Goal: Communication & Community: Share content

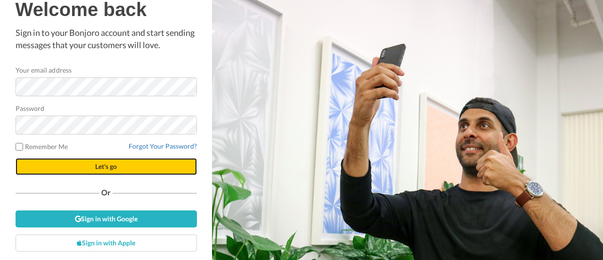
click at [95, 167] on span "Let's go" at bounding box center [106, 166] width 22 height 8
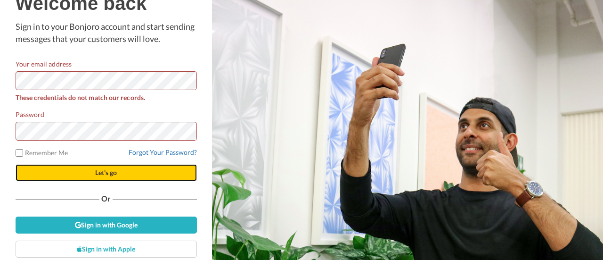
click at [95, 176] on span "Let's go" at bounding box center [106, 172] width 22 height 8
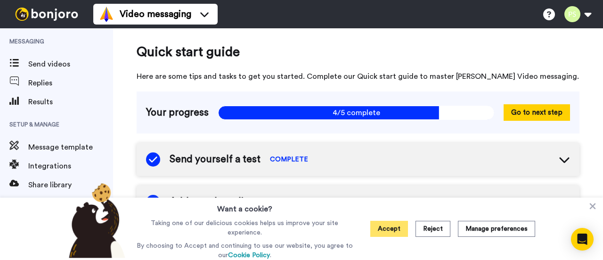
scroll to position [228, 0]
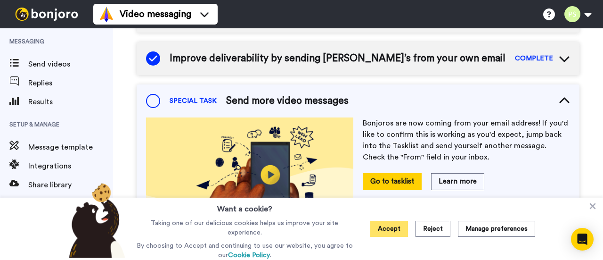
click at [395, 229] on button "Accept" at bounding box center [389, 229] width 38 height 16
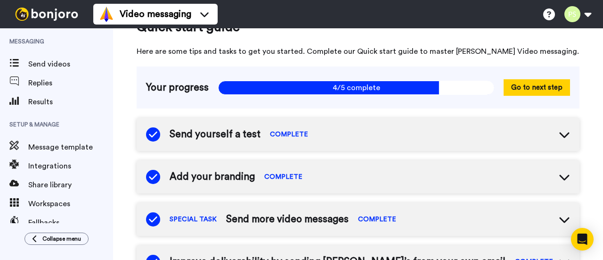
scroll to position [0, 0]
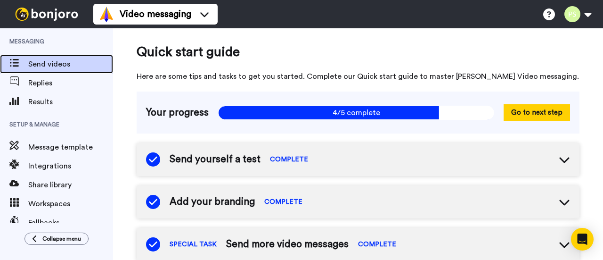
click at [89, 66] on span "Send videos" at bounding box center [70, 63] width 85 height 11
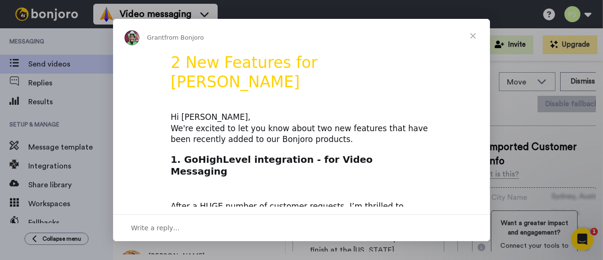
click at [472, 37] on span "Close" at bounding box center [473, 36] width 34 height 34
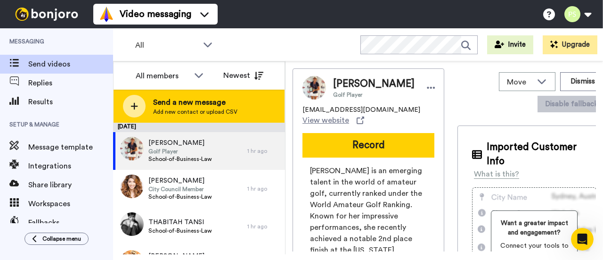
click at [219, 107] on span "Send a new message" at bounding box center [195, 102] width 84 height 11
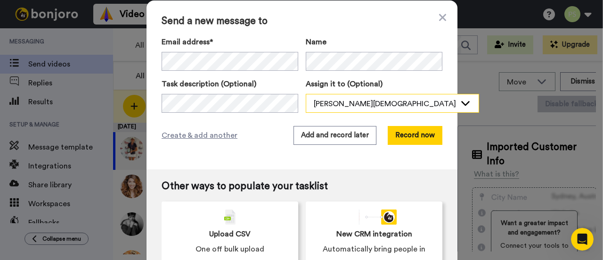
click at [390, 100] on div "Pushpa Suwali" at bounding box center [385, 103] width 142 height 11
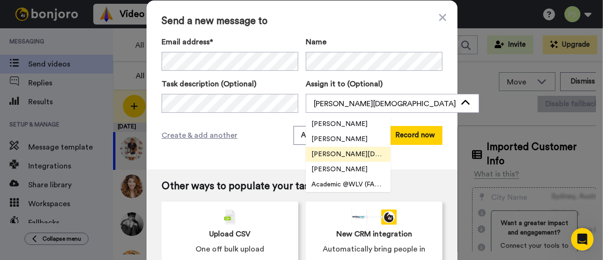
scroll to position [17, 0]
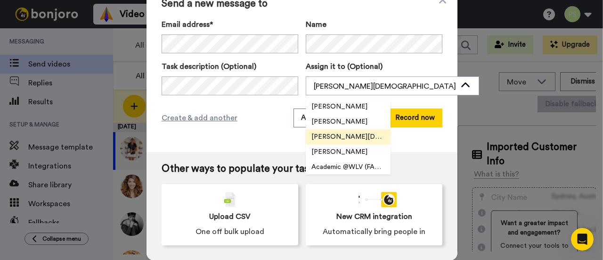
click at [351, 139] on span "Pushpa Suwali" at bounding box center [348, 136] width 85 height 9
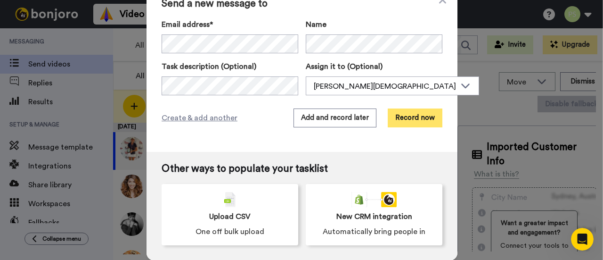
click at [393, 114] on button "Record now" at bounding box center [415, 117] width 55 height 19
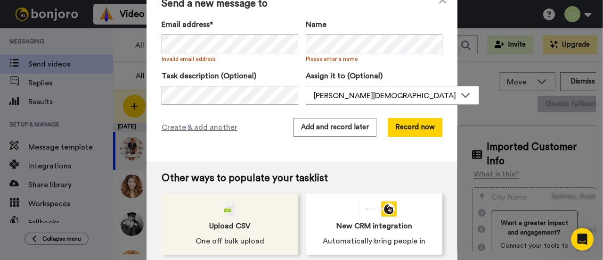
click at [265, 217] on div "Upload CSV One off bulk upload" at bounding box center [230, 223] width 137 height 61
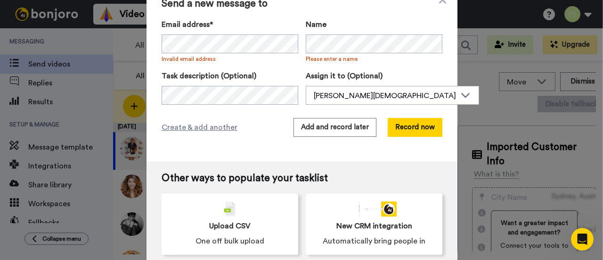
scroll to position [27, 0]
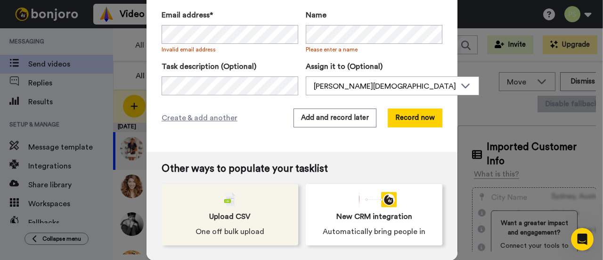
click at [217, 213] on span "Upload CSV" at bounding box center [229, 216] width 41 height 11
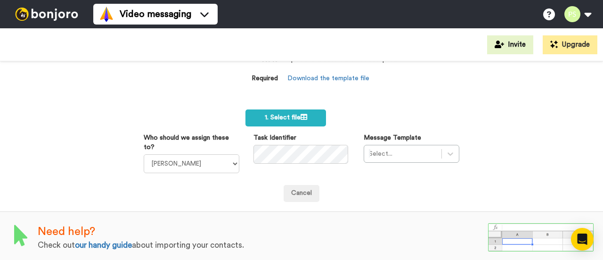
scroll to position [47, 0]
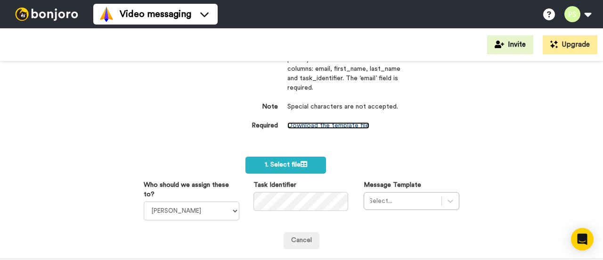
click at [352, 126] on link "Download the template file" at bounding box center [328, 125] width 82 height 7
click at [305, 125] on link "Download the template file" at bounding box center [328, 125] width 82 height 7
click at [316, 127] on link "Download the template file" at bounding box center [328, 125] width 82 height 7
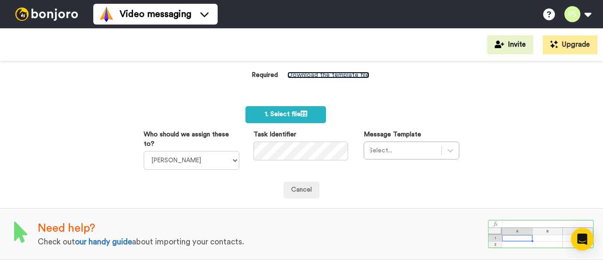
scroll to position [0, 0]
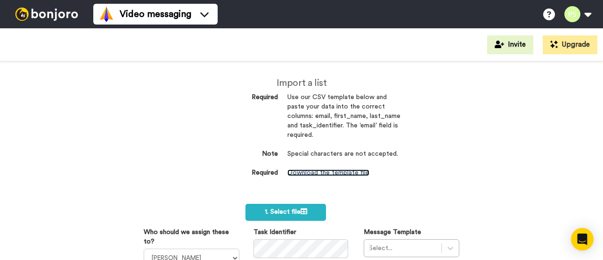
click at [334, 171] on link "Download the template file" at bounding box center [328, 172] width 82 height 7
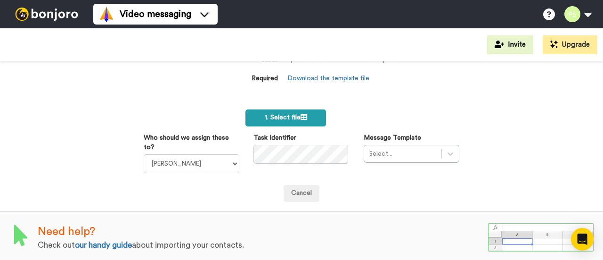
click at [283, 119] on span "1. Select file" at bounding box center [286, 117] width 42 height 7
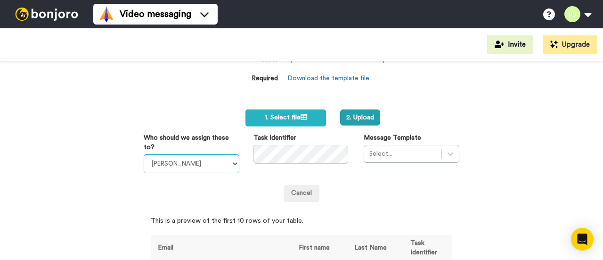
click at [226, 164] on select "Laura Wright Amarjit Duggal WLV Academic (FSE) Divandra Birla Bolutife Ademokoy…" at bounding box center [192, 163] width 96 height 19
select select "efbe207a-5ed1-4ced-b2ab-3967046d4c31"
click at [144, 154] on select "Laura Wright Amarjit Duggal WLV Academic (FSE) Divandra Birla Bolutife Ademokoy…" at bounding box center [192, 163] width 96 height 19
click at [443, 157] on div "Select..." at bounding box center [412, 154] width 96 height 18
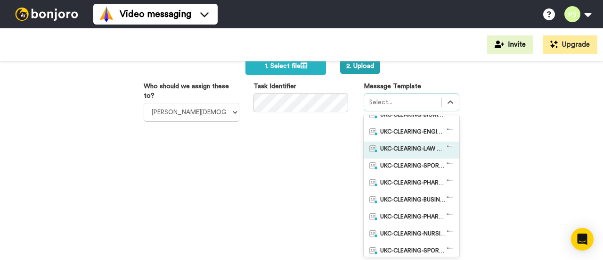
click at [426, 150] on span "UKC-CLEARING-LAW OFFER NO RESPONSE" at bounding box center [413, 149] width 66 height 9
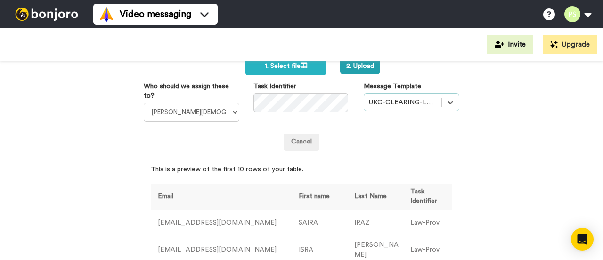
click at [420, 103] on div at bounding box center [403, 102] width 68 height 11
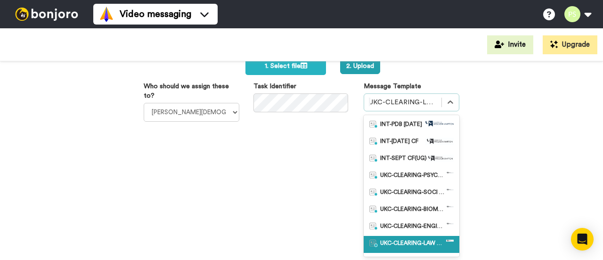
scroll to position [2, 0]
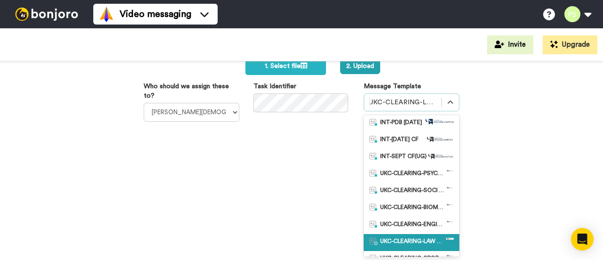
click at [400, 238] on span "UKC-CLEARING-LAW OFFER NO RESPONSE" at bounding box center [413, 241] width 66 height 9
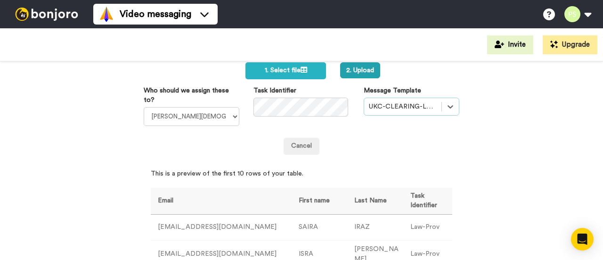
scroll to position [94, 0]
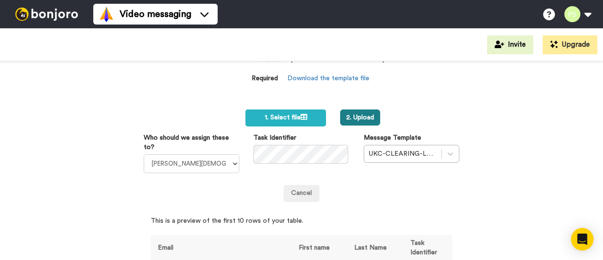
click at [356, 114] on button "2. Upload" at bounding box center [360, 117] width 40 height 16
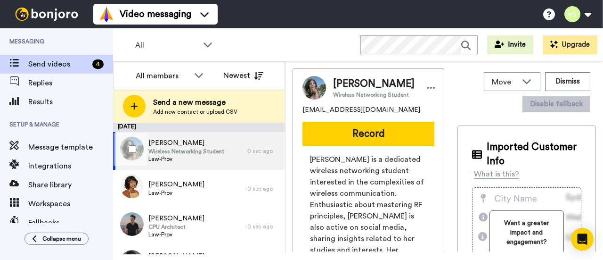
click at [197, 154] on span "Wireless Networking Student" at bounding box center [186, 151] width 76 height 8
click at [230, 149] on div "KIRANDEEP FLORA Wireless Networking Student Law-Prov" at bounding box center [180, 151] width 134 height 38
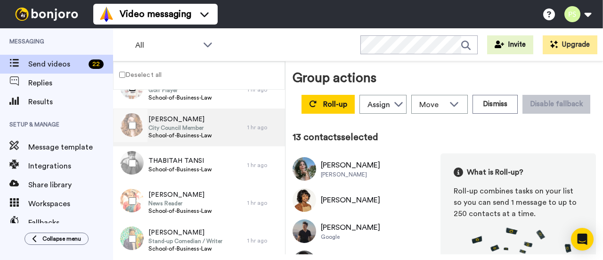
scroll to position [424, 0]
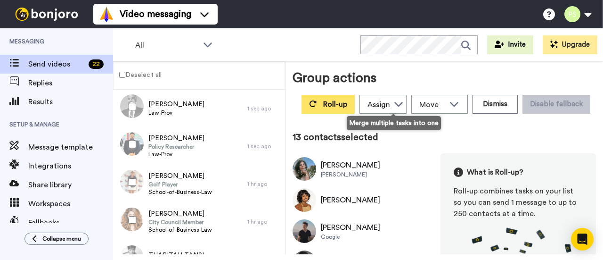
click at [355, 103] on button "Roll-up" at bounding box center [328, 104] width 53 height 19
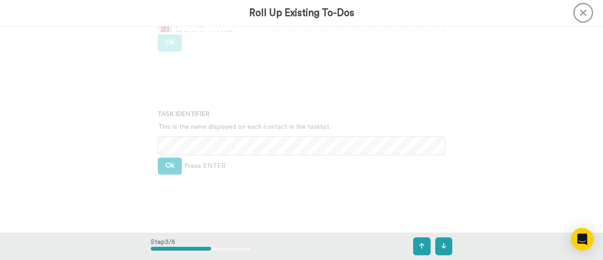
scroll to position [424, 0]
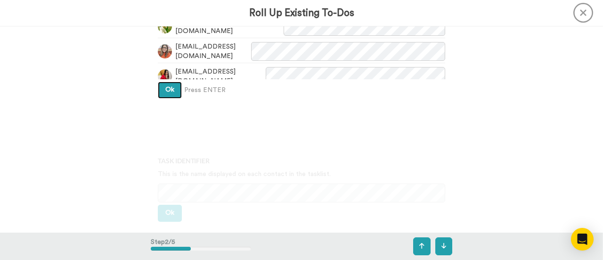
click at [171, 94] on button "Ok" at bounding box center [170, 90] width 24 height 17
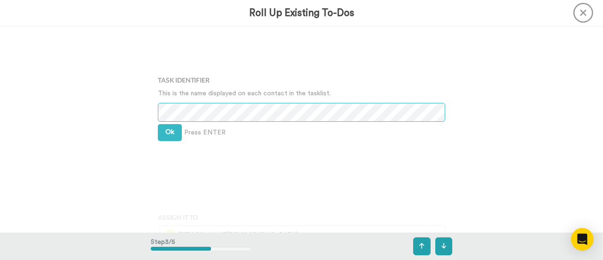
scroll to position [505, 0]
click at [163, 134] on button "Ok" at bounding box center [170, 131] width 24 height 17
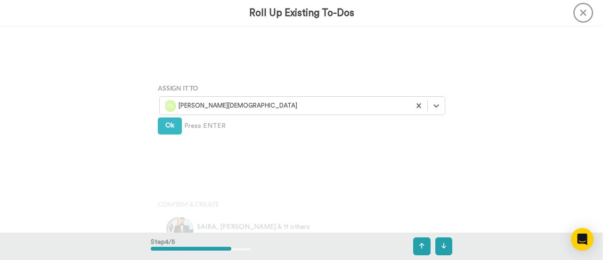
scroll to position [635, 0]
click at [168, 123] on span "Ok" at bounding box center [169, 124] width 9 height 7
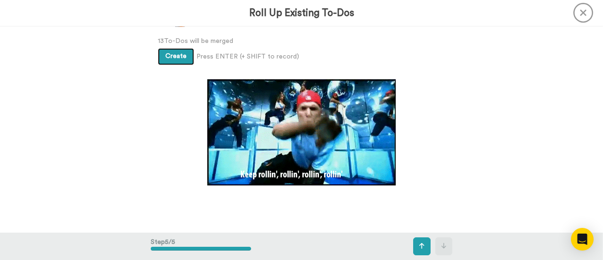
scroll to position [800, 0]
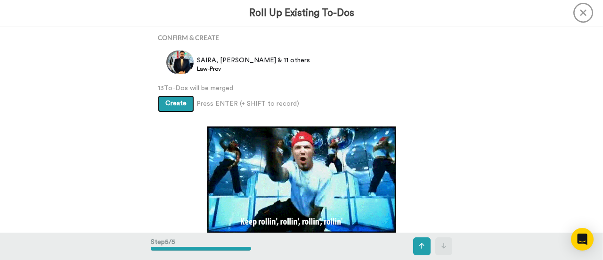
click at [185, 100] on button "Create" at bounding box center [176, 103] width 36 height 17
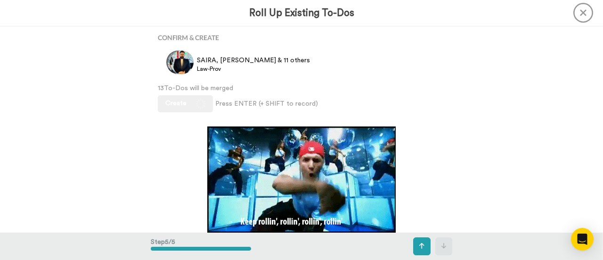
scroll to position [727, 0]
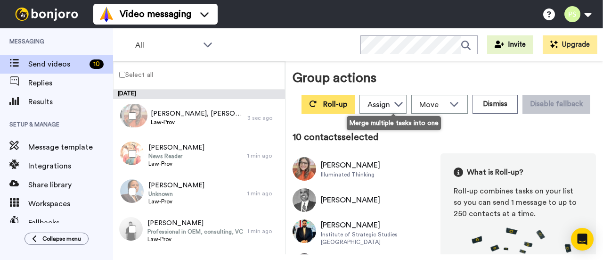
click at [355, 108] on button "Roll-up" at bounding box center [328, 104] width 53 height 19
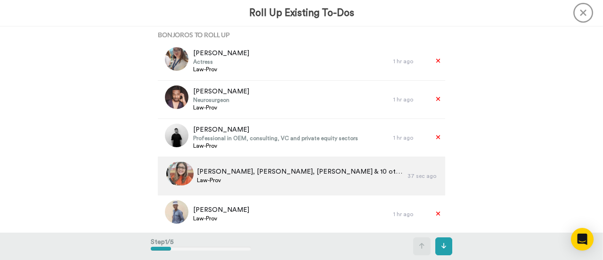
scroll to position [141, 0]
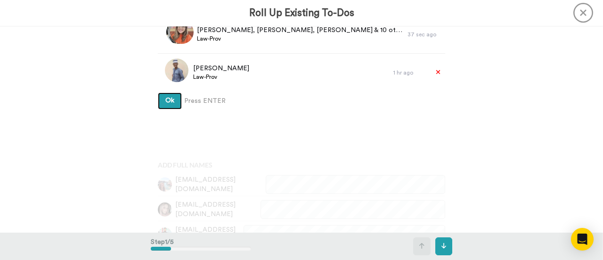
click at [167, 99] on span "Ok" at bounding box center [169, 100] width 9 height 7
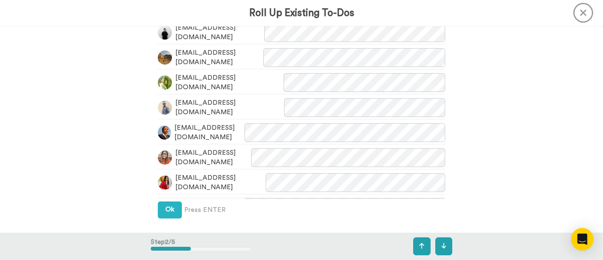
scroll to position [361, 0]
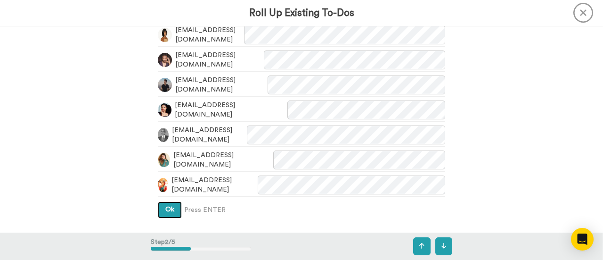
click at [169, 205] on button "Ok" at bounding box center [170, 209] width 24 height 17
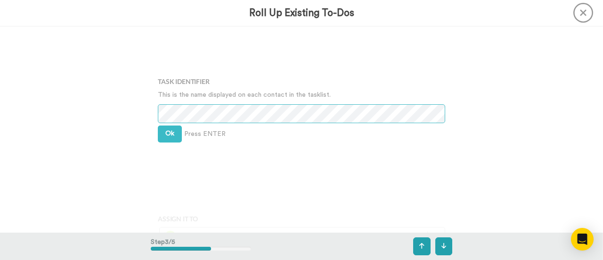
scroll to position [505, 0]
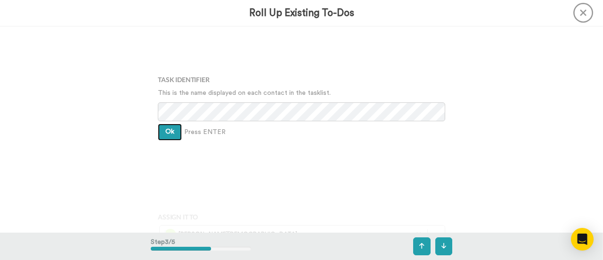
click at [172, 132] on span "Ok" at bounding box center [169, 131] width 9 height 7
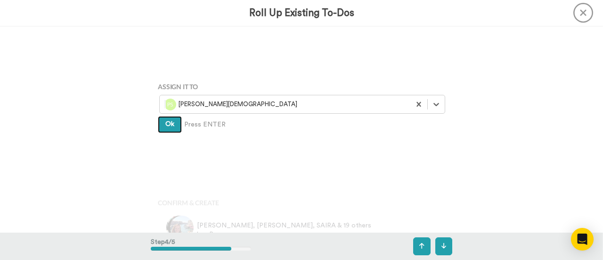
click at [175, 124] on button "Ok" at bounding box center [170, 124] width 24 height 17
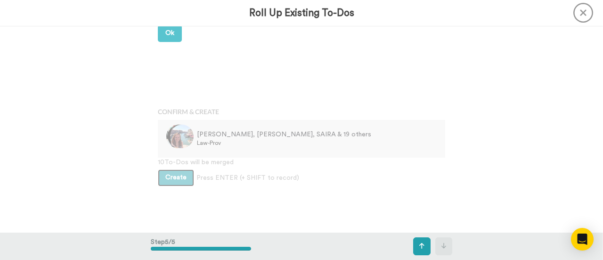
scroll to position [727, 0]
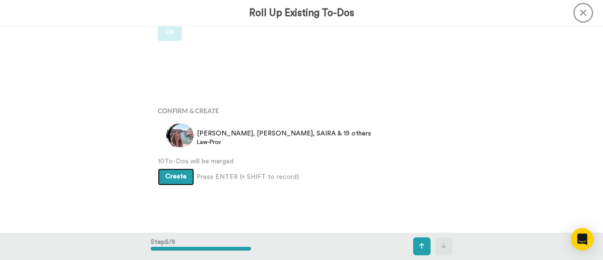
click at [183, 173] on span "Create" at bounding box center [175, 176] width 21 height 7
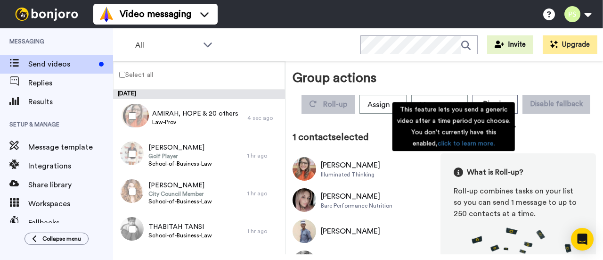
click at [462, 99] on div "This feature lets you send a generic video after a time period you choose. You …" at bounding box center [453, 126] width 127 height 54
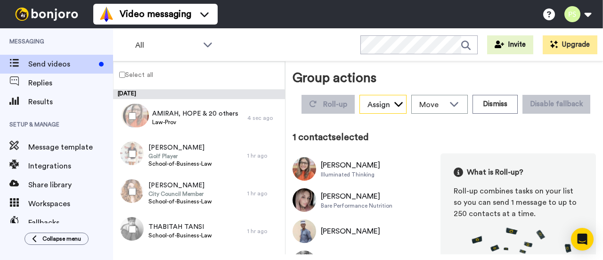
click at [390, 99] on div "Assign" at bounding box center [379, 104] width 23 height 11
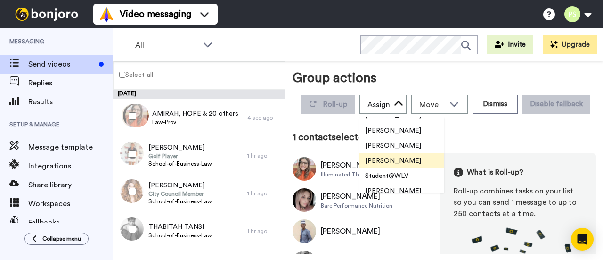
scroll to position [332, 0]
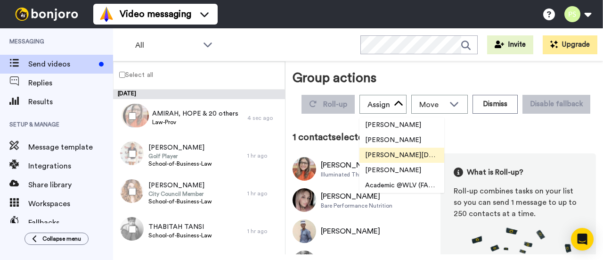
click at [444, 157] on span "[PERSON_NAME][DEMOGRAPHIC_DATA]" at bounding box center [402, 154] width 85 height 9
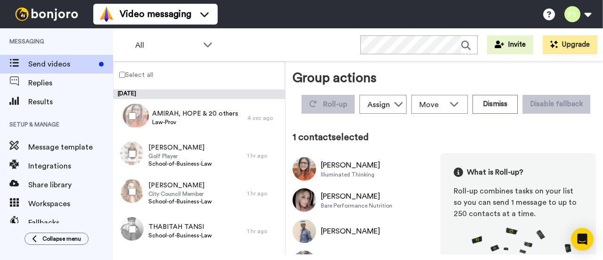
click at [385, 139] on div "Group actions Roll-up Assign Laura Wright Amarjit Duggal WLV Academic (FSE) Div…" at bounding box center [444, 159] width 303 height 183
click at [311, 180] on img at bounding box center [305, 169] width 24 height 24
click at [381, 144] on div "1 contact selected" at bounding box center [444, 137] width 303 height 13
click at [406, 105] on div "Assign" at bounding box center [383, 104] width 46 height 19
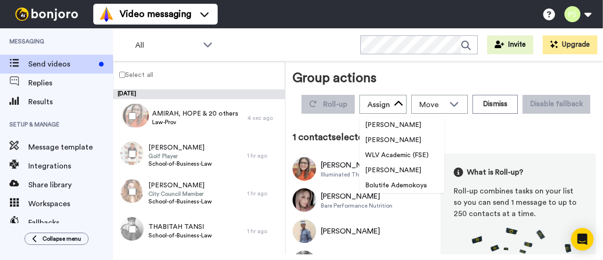
click at [394, 146] on div "Group actions Roll-up Assign Laura Wright Amarjit Duggal WLV Academic (FSE) Div…" at bounding box center [444, 159] width 303 height 183
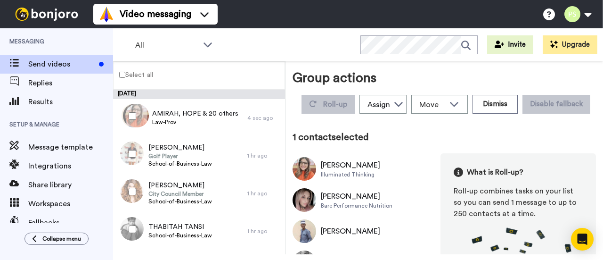
click at [243, 67] on div "Select all" at bounding box center [199, 75] width 172 height 28
click at [231, 78] on div "Select all" at bounding box center [199, 75] width 172 height 28
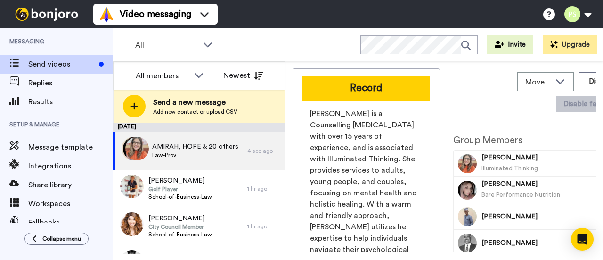
click at [506, 159] on span "AMIRAH IQBAL" at bounding box center [557, 157] width 150 height 9
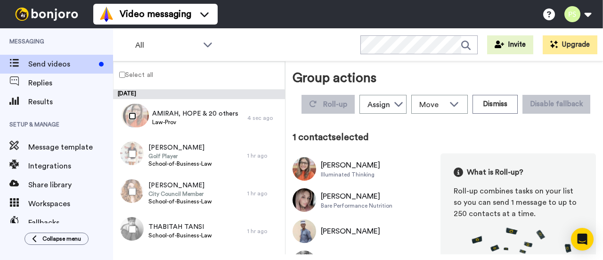
scroll to position [94, 0]
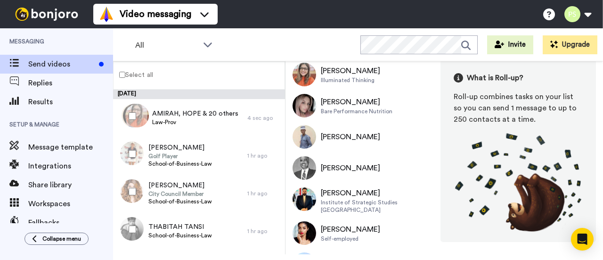
click at [225, 17] on div "Video messaging Switch to Video messaging Testimonials Settings Discover Help &…" at bounding box center [348, 14] width 510 height 28
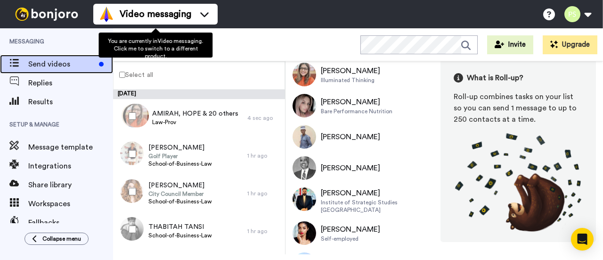
click at [80, 66] on span "Send videos" at bounding box center [61, 63] width 67 height 11
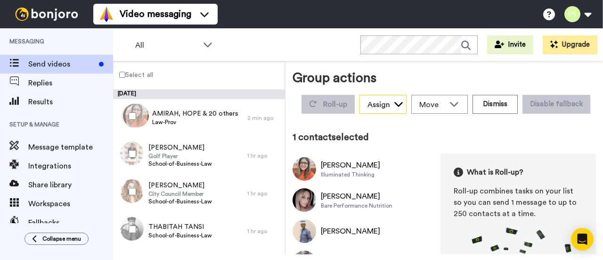
click at [390, 102] on div "Assign" at bounding box center [379, 104] width 23 height 11
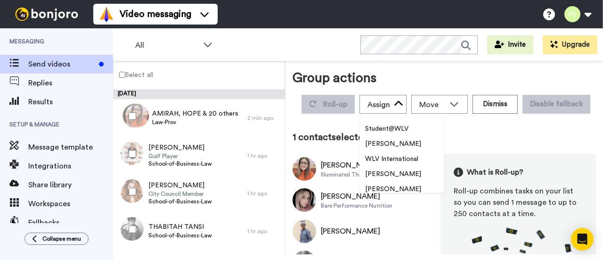
scroll to position [332, 0]
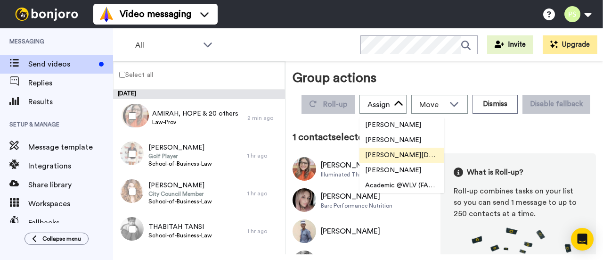
click at [444, 154] on span "[PERSON_NAME][DEMOGRAPHIC_DATA]" at bounding box center [402, 154] width 85 height 9
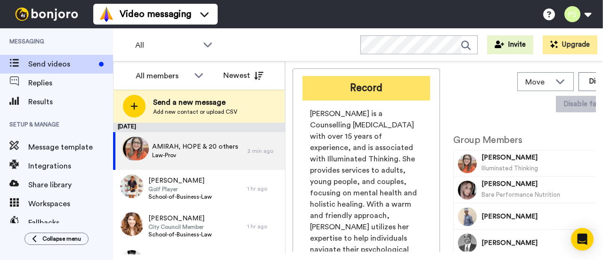
click at [393, 91] on button "Record" at bounding box center [367, 88] width 128 height 25
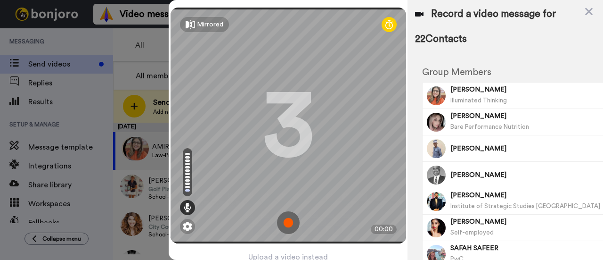
scroll to position [45, 0]
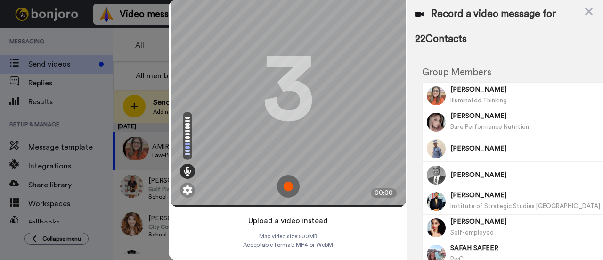
click at [311, 214] on button "Upload a video instead" at bounding box center [288, 220] width 85 height 12
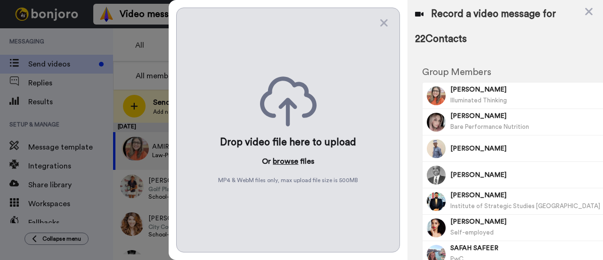
click at [291, 160] on button "browse" at bounding box center [285, 161] width 25 height 11
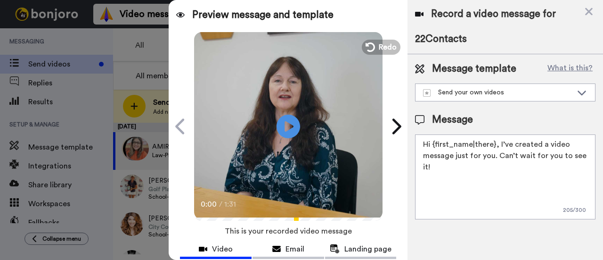
scroll to position [52, 0]
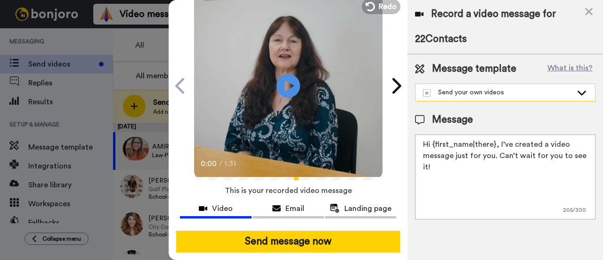
click at [459, 97] on div "Send your own videos" at bounding box center [497, 92] width 149 height 9
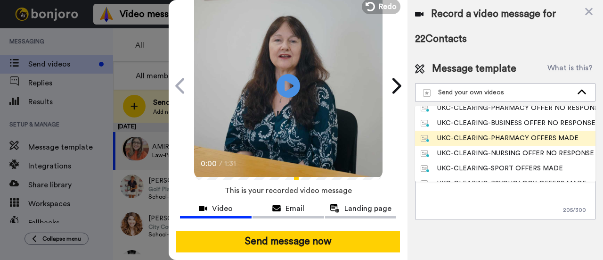
scroll to position [94, 0]
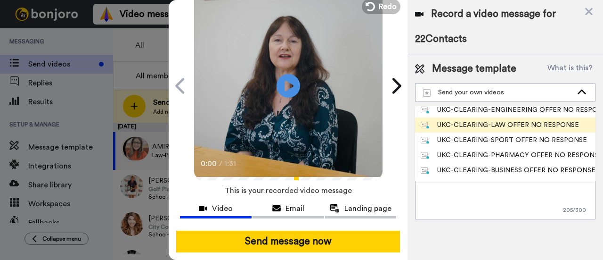
click at [518, 125] on div "UKC-CLEARING-LAW OFFER NO RESPONSE" at bounding box center [500, 124] width 158 height 9
type textarea "Hi {first_name|there}, Congratulations on your offer for one of our law courses…"
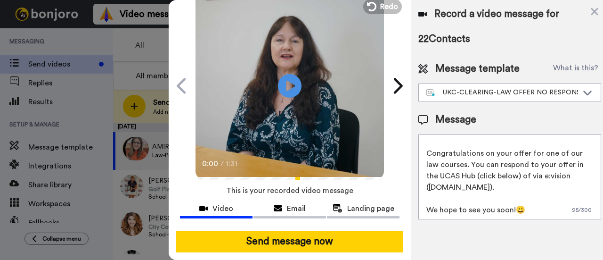
scroll to position [0, 0]
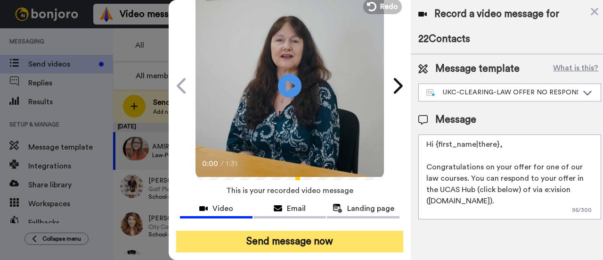
click at [301, 230] on button "Send message now" at bounding box center [289, 241] width 227 height 22
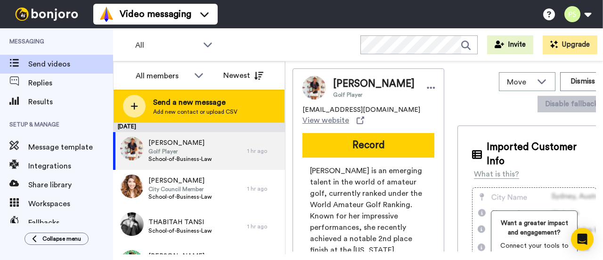
click at [190, 101] on span "Send a new message" at bounding box center [195, 102] width 84 height 11
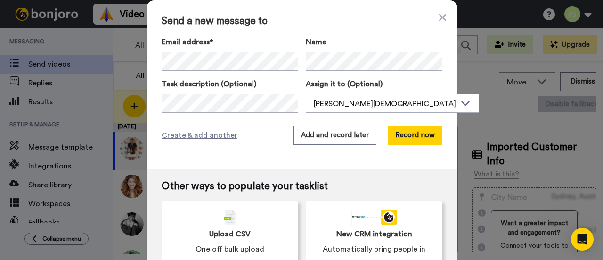
scroll to position [17, 0]
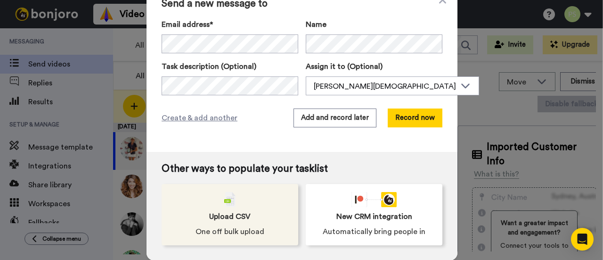
click at [250, 202] on div "Upload CSV One off bulk upload" at bounding box center [230, 214] width 137 height 61
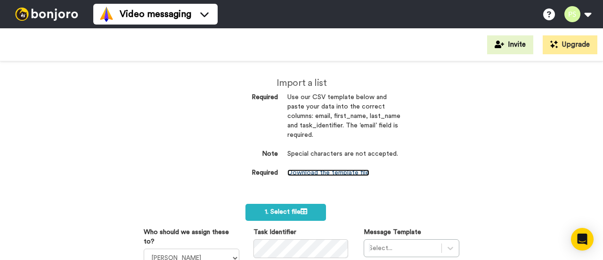
click at [323, 171] on link "Download the template file" at bounding box center [328, 172] width 82 height 7
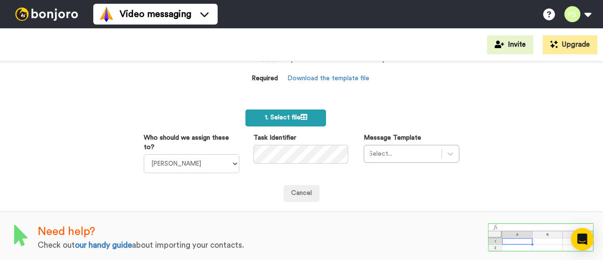
click at [295, 117] on span "1. Select file" at bounding box center [286, 117] width 42 height 7
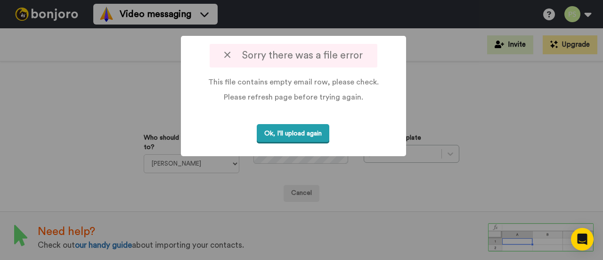
click at [310, 137] on button "Ok, I'll upload again" at bounding box center [293, 133] width 73 height 19
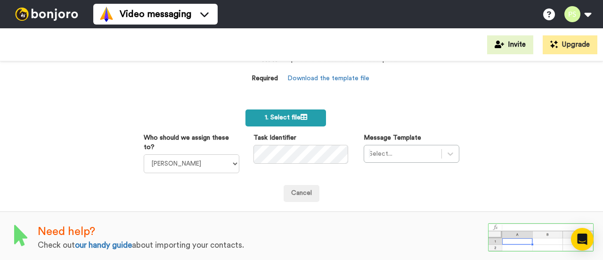
click at [303, 117] on icon at bounding box center [304, 117] width 7 height 7
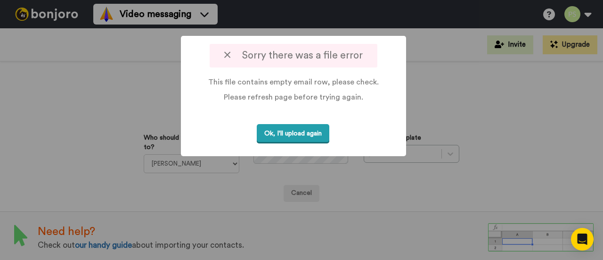
click at [314, 134] on button "Ok, I'll upload again" at bounding box center [293, 133] width 73 height 19
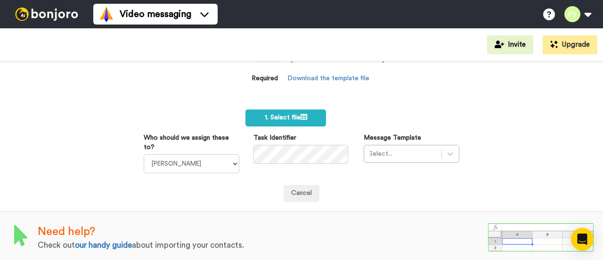
scroll to position [47, 0]
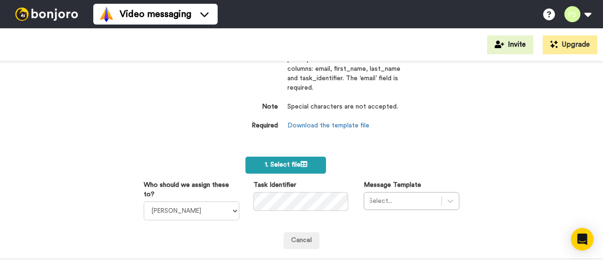
click at [274, 159] on label "1. Select file" at bounding box center [286, 164] width 81 height 17
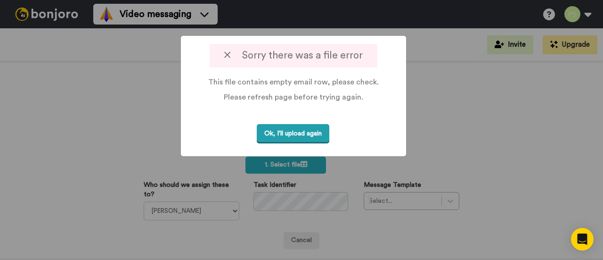
click at [284, 133] on button "Ok, I'll upload again" at bounding box center [293, 133] width 73 height 19
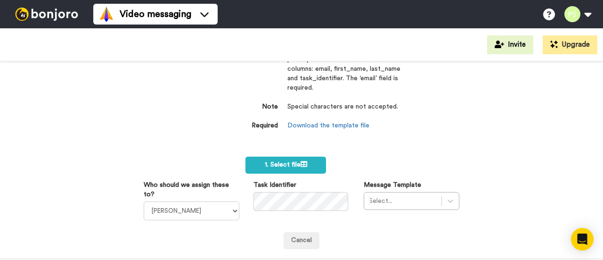
scroll to position [0, 0]
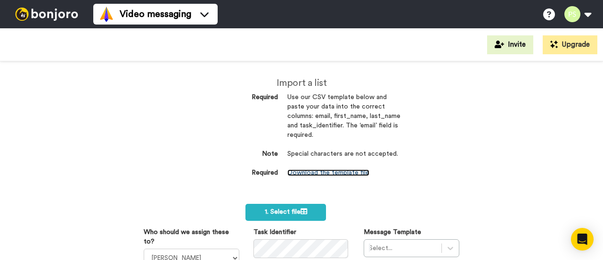
click at [329, 173] on link "Download the template file" at bounding box center [328, 172] width 82 height 7
click at [335, 196] on div "Import a list Required Use our CSV template below and paste your data into the …" at bounding box center [302, 137] width 198 height 119
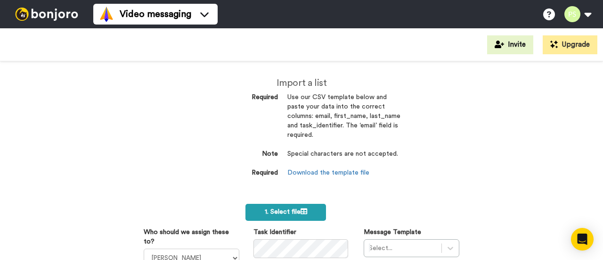
click at [284, 213] on span "1. Select file" at bounding box center [286, 211] width 42 height 7
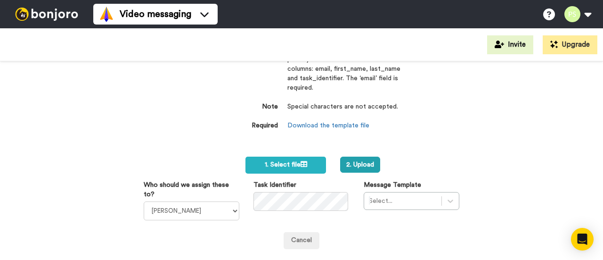
scroll to position [94, 0]
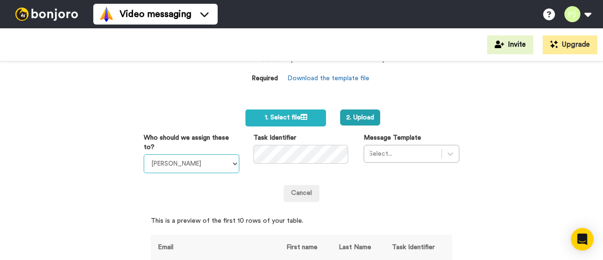
click at [231, 164] on select "Laura Wright Amarjit Duggal WLV Academic (FSE) Divandra Birla Bolutife Ademokoy…" at bounding box center [192, 163] width 96 height 19
select select "efbe207a-5ed1-4ced-b2ab-3967046d4c31"
click at [144, 154] on select "Laura Wright Amarjit Duggal WLV Academic (FSE) Divandra Birla Bolutife Ademokoy…" at bounding box center [192, 163] width 96 height 19
click at [445, 148] on div "Select..." at bounding box center [412, 154] width 96 height 18
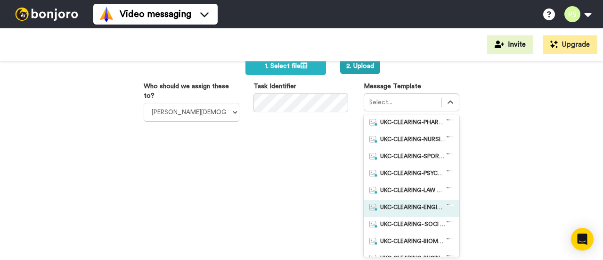
scroll to position [236, 0]
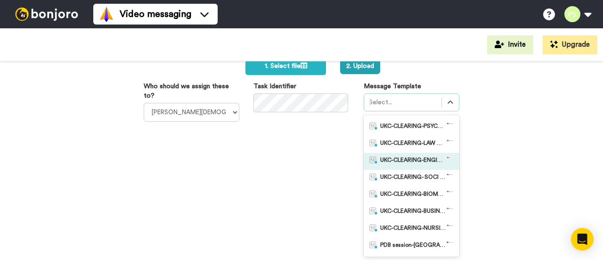
click at [431, 162] on span "UKC-CLEARING-ENGINEERING OFFERS MADE" at bounding box center [413, 160] width 66 height 9
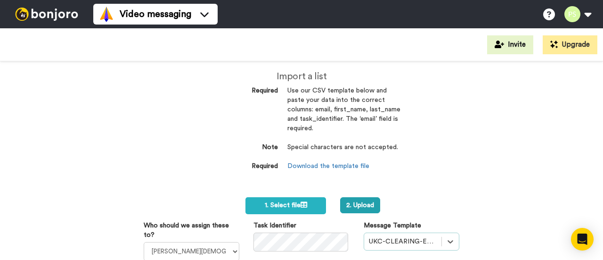
scroll to position [101, 0]
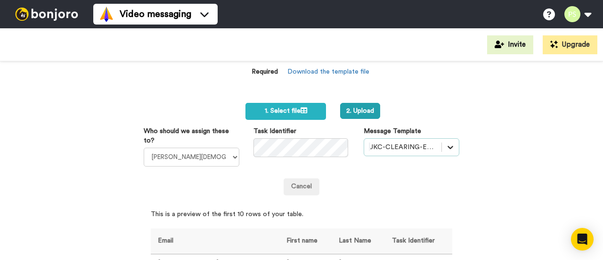
click at [442, 147] on div "Select is focused ,type to refine list, press Down to open the menu, UKC-CLEARI…" at bounding box center [412, 147] width 96 height 18
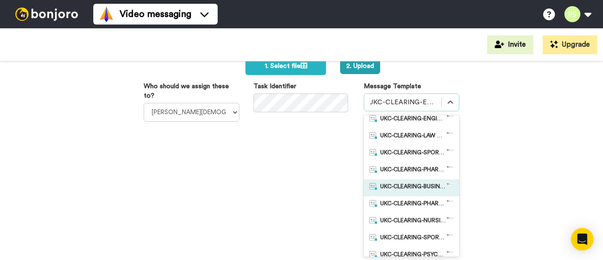
scroll to position [60, 0]
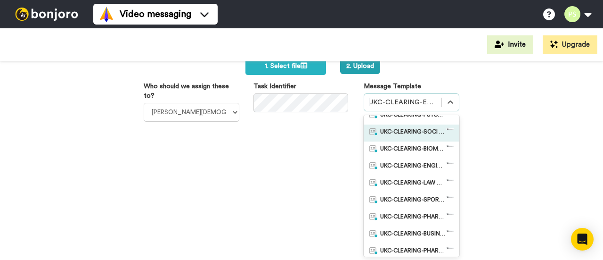
click at [418, 133] on span "UKC-CLEARING-SOCI OFFER NO RESPONSE" at bounding box center [413, 132] width 66 height 9
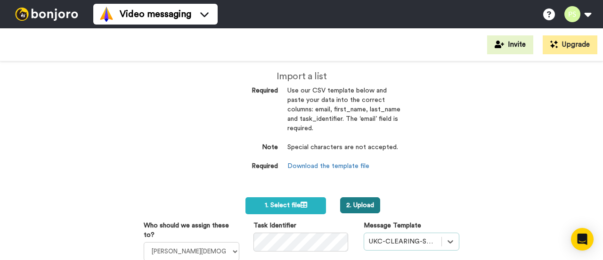
scroll to position [54, 0]
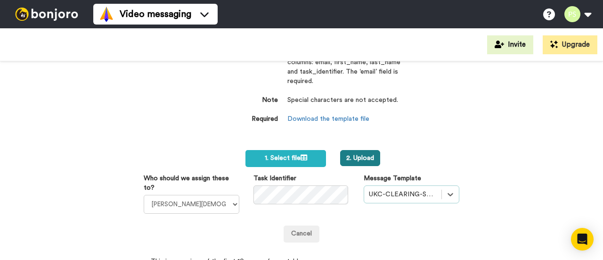
click at [361, 157] on button "2. Upload" at bounding box center [360, 158] width 40 height 16
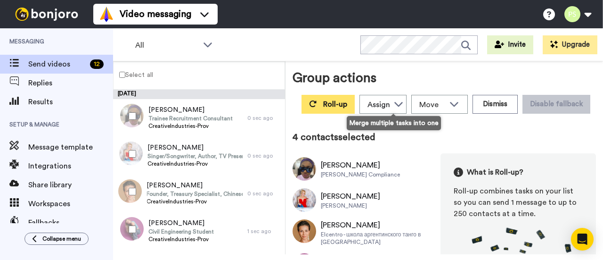
click at [355, 108] on button "Roll-up" at bounding box center [328, 104] width 53 height 19
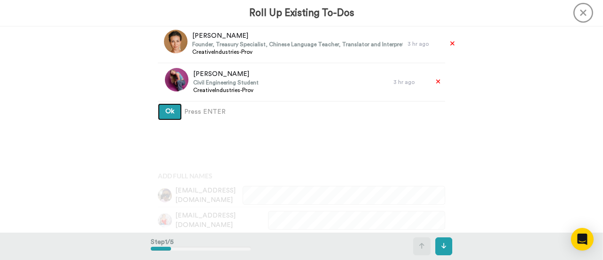
click at [165, 113] on span "Ok" at bounding box center [169, 111] width 9 height 7
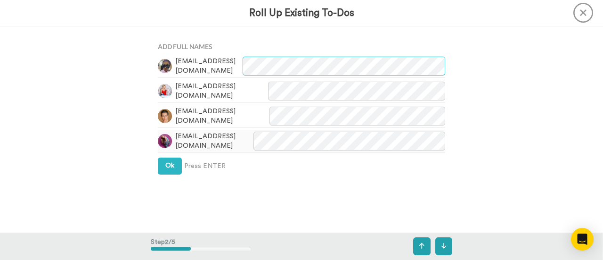
scroll to position [224, 0]
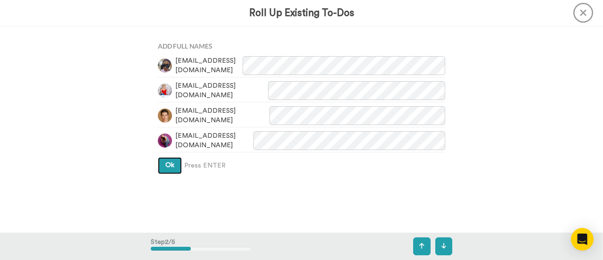
click at [165, 162] on span "Ok" at bounding box center [169, 165] width 9 height 7
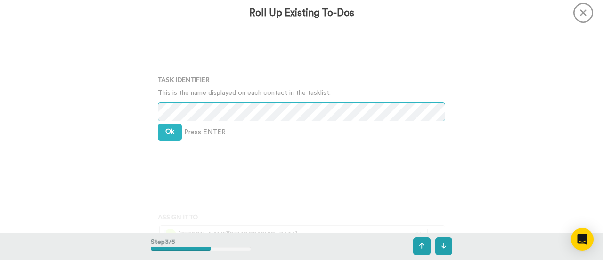
scroll to position [380, 0]
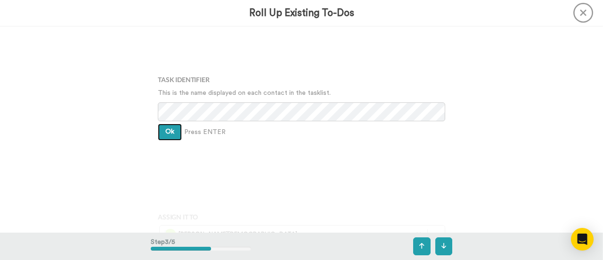
click at [171, 129] on span "Ok" at bounding box center [169, 131] width 9 height 7
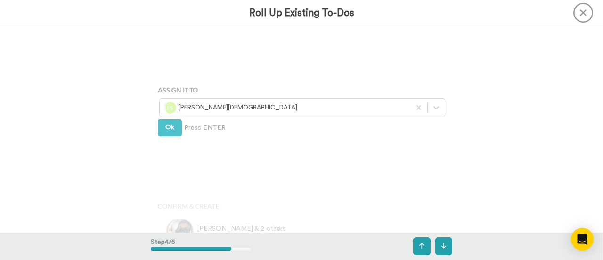
scroll to position [510, 0]
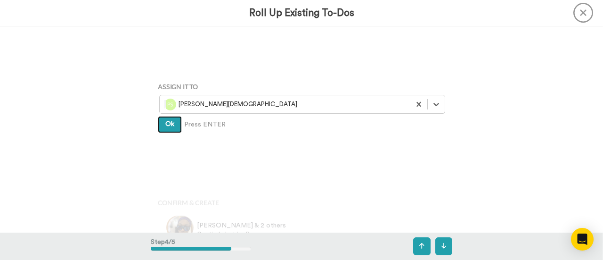
click at [174, 125] on button "Ok" at bounding box center [170, 124] width 24 height 17
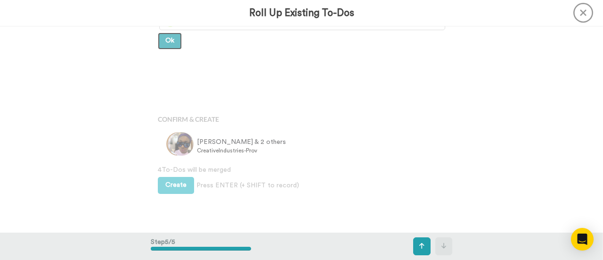
scroll to position [602, 0]
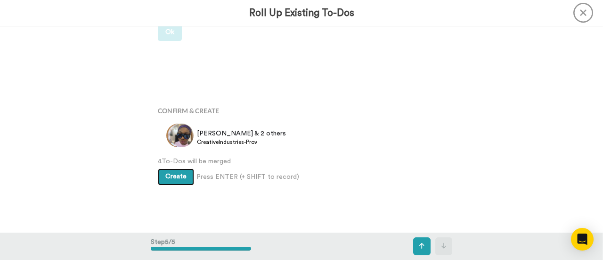
click at [178, 176] on span "Create" at bounding box center [175, 176] width 21 height 7
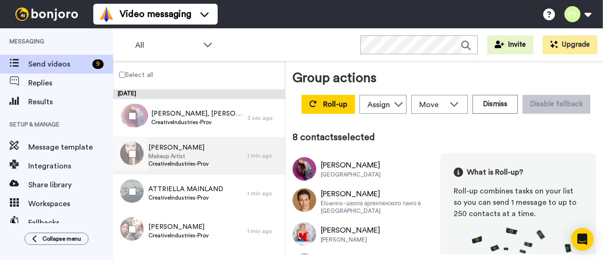
scroll to position [94, 0]
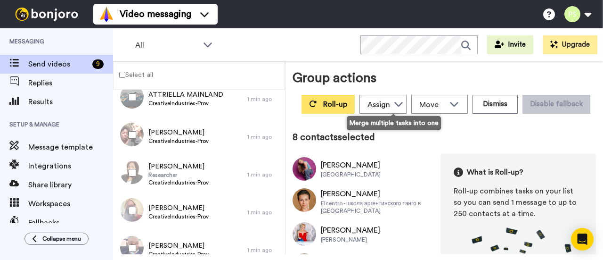
click at [347, 104] on span "Roll-up" at bounding box center [335, 104] width 24 height 8
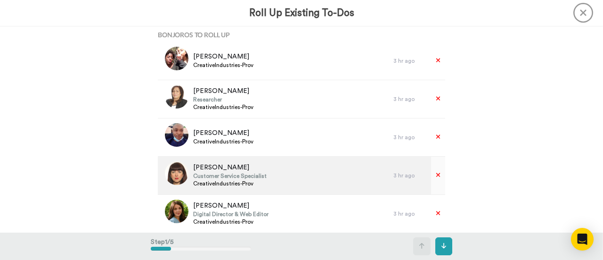
scroll to position [141, 0]
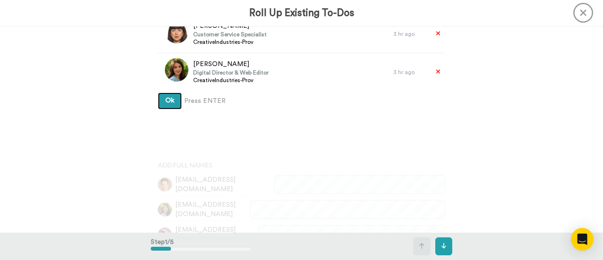
click at [165, 103] on span "Ok" at bounding box center [169, 100] width 9 height 7
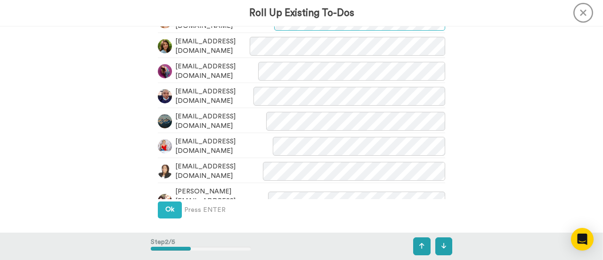
scroll to position [86, 0]
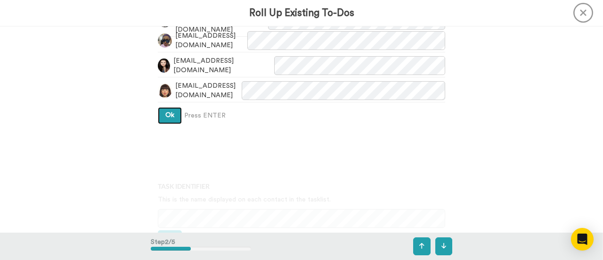
click at [172, 112] on button "Ok" at bounding box center [170, 115] width 24 height 17
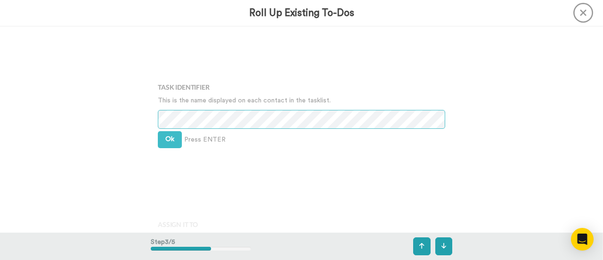
scroll to position [505, 0]
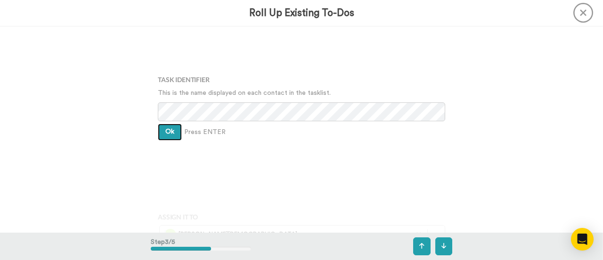
click at [171, 131] on span "Ok" at bounding box center [169, 131] width 9 height 7
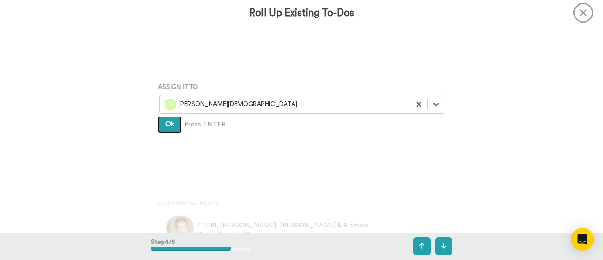
click at [173, 128] on button "Ok" at bounding box center [170, 124] width 24 height 17
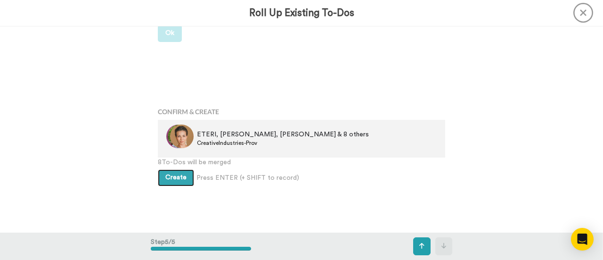
scroll to position [727, 0]
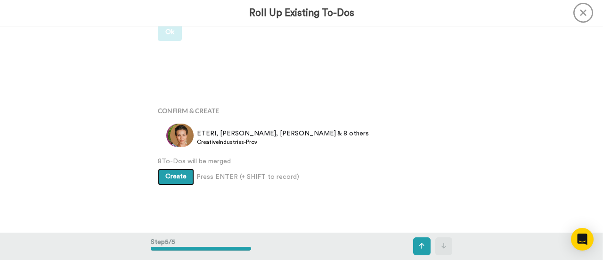
click at [176, 177] on span "Create" at bounding box center [175, 176] width 21 height 7
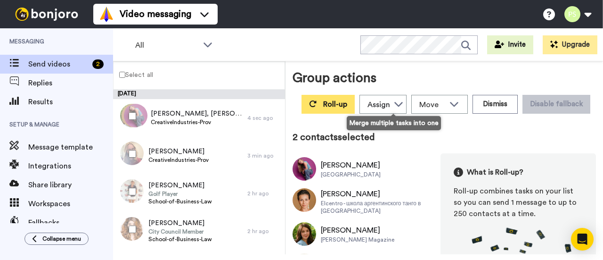
click at [355, 107] on button "Roll-up" at bounding box center [328, 104] width 53 height 19
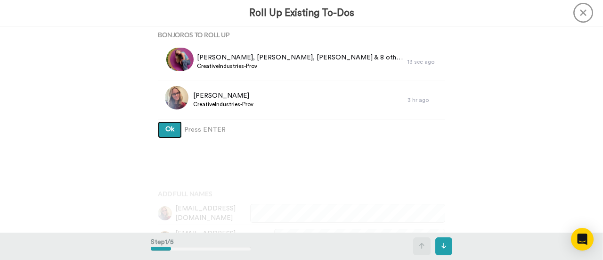
click at [161, 129] on button "Ok" at bounding box center [170, 129] width 24 height 17
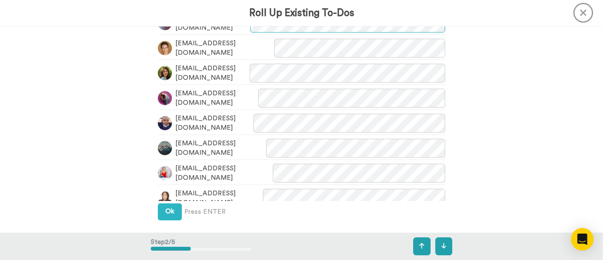
scroll to position [192, 0]
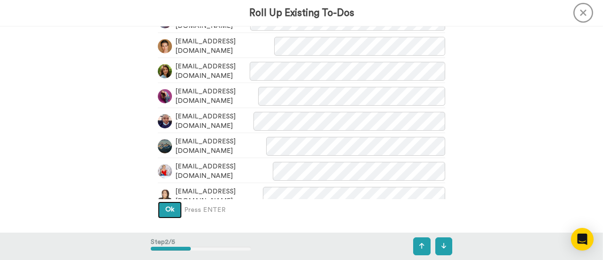
click at [173, 212] on button "Ok" at bounding box center [170, 209] width 24 height 17
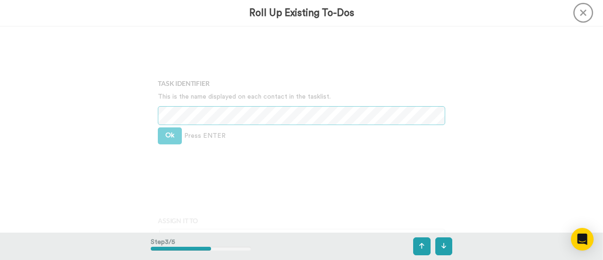
scroll to position [393, 0]
click at [165, 129] on span "Ok" at bounding box center [169, 131] width 9 height 7
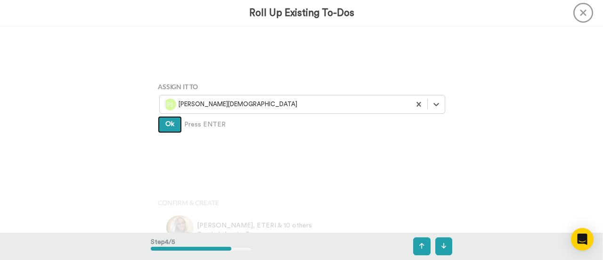
click at [175, 125] on button "Ok" at bounding box center [170, 124] width 24 height 17
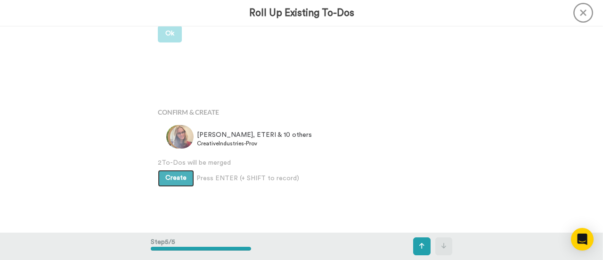
scroll to position [614, 0]
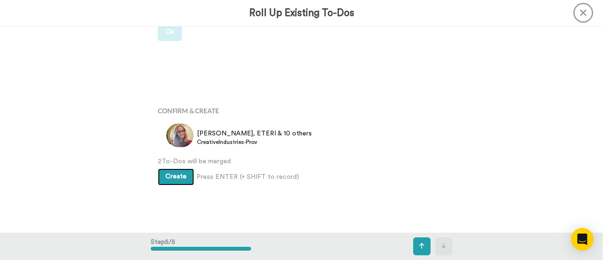
click at [179, 171] on button "Create" at bounding box center [176, 176] width 36 height 17
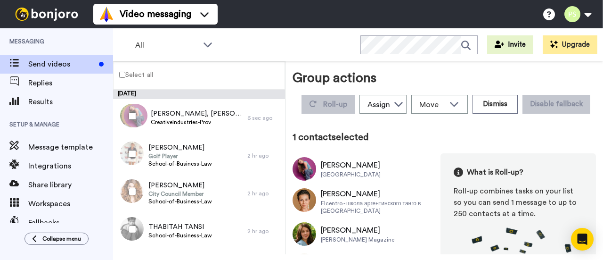
click at [444, 139] on div "Group actions Roll-up Assign [PERSON_NAME] [PERSON_NAME] WLV Academic (FSE) [PE…" at bounding box center [444, 159] width 303 height 183
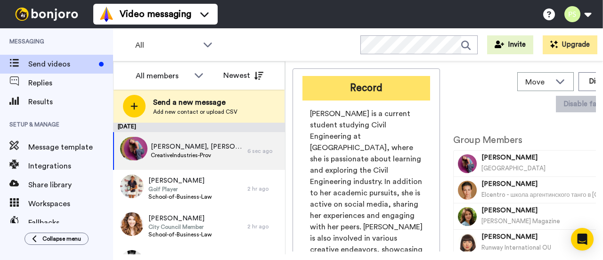
click at [371, 82] on button "Record" at bounding box center [367, 88] width 128 height 25
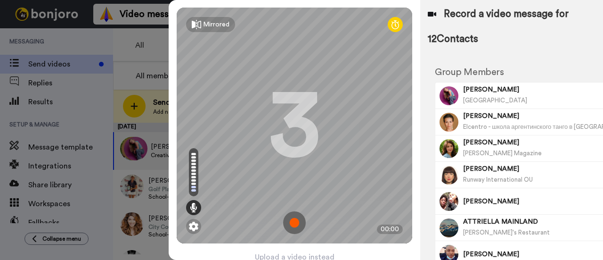
scroll to position [41, 0]
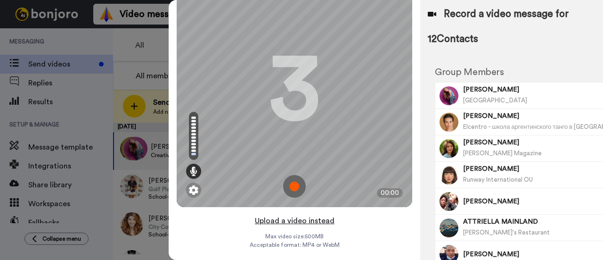
click at [303, 214] on button "Upload a video instead" at bounding box center [294, 220] width 85 height 12
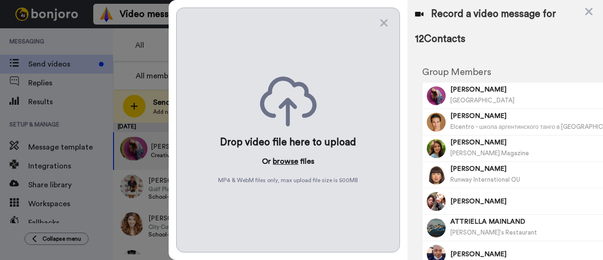
click at [287, 156] on button "browse" at bounding box center [285, 161] width 25 height 11
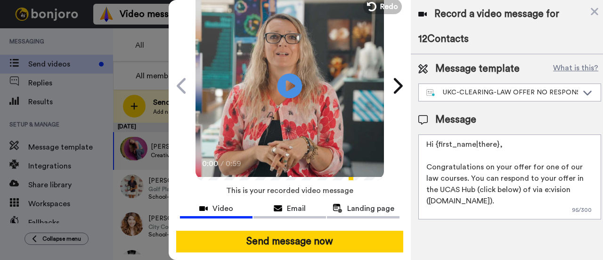
scroll to position [52, 0]
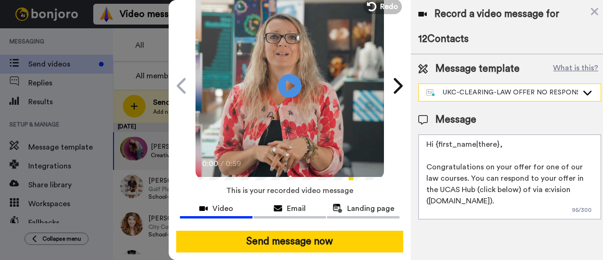
click at [553, 94] on div "UKC-CLEARING-LAW OFFER NO RESPONSE" at bounding box center [502, 92] width 152 height 9
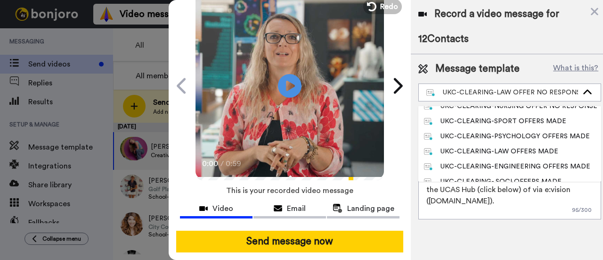
scroll to position [236, 0]
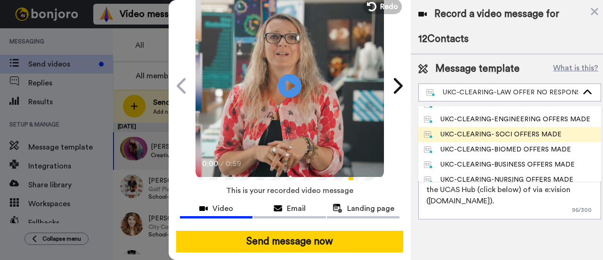
click at [533, 133] on div "UKC-CLEARING- SOCI OFFERS MADE" at bounding box center [493, 134] width 138 height 9
type textarea "Hi {first_name|there}, Congratulations on your provisional offer for one of our…"
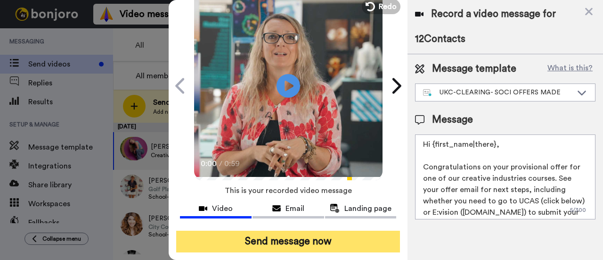
click at [299, 230] on button "Send message now" at bounding box center [288, 241] width 224 height 22
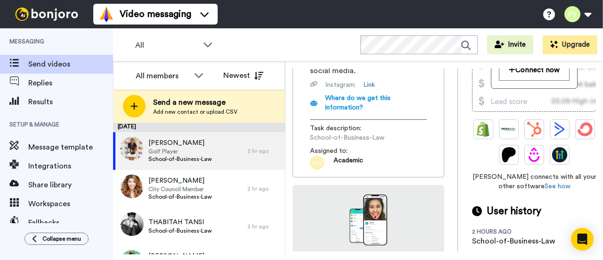
scroll to position [471, 0]
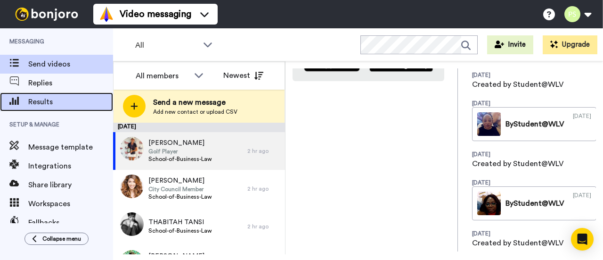
click at [57, 101] on span "Results" at bounding box center [70, 101] width 85 height 11
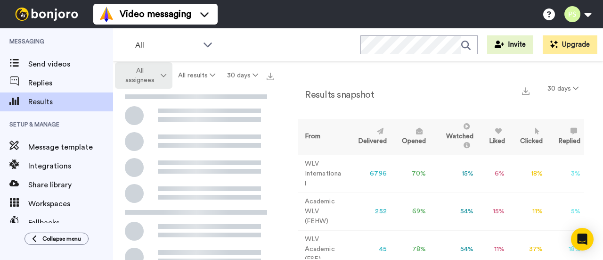
click at [138, 82] on span "All assignees" at bounding box center [140, 75] width 38 height 19
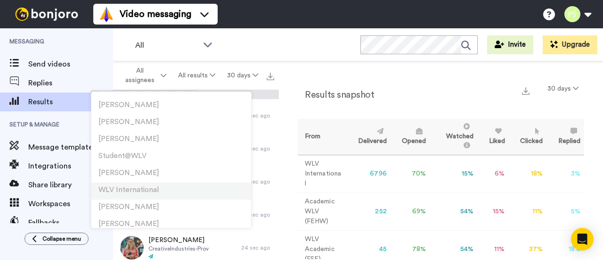
scroll to position [339, 0]
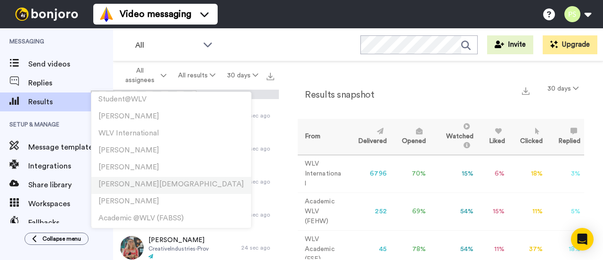
click at [157, 178] on li "[PERSON_NAME][DEMOGRAPHIC_DATA]" at bounding box center [171, 185] width 160 height 17
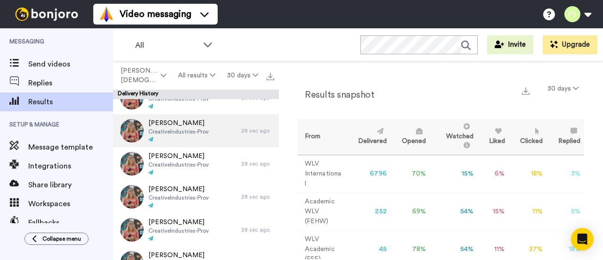
scroll to position [0, 0]
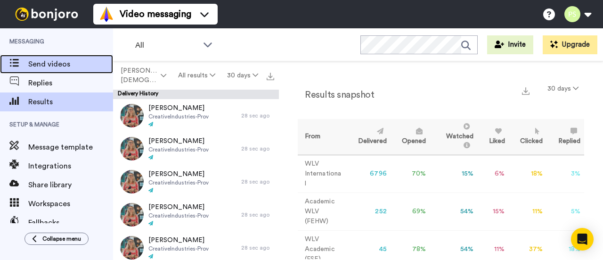
click at [39, 61] on span "Send videos" at bounding box center [70, 63] width 85 height 11
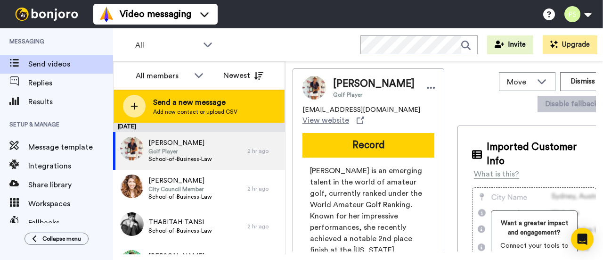
click at [252, 112] on div "Send a new message Add new contact or upload CSV" at bounding box center [199, 106] width 171 height 33
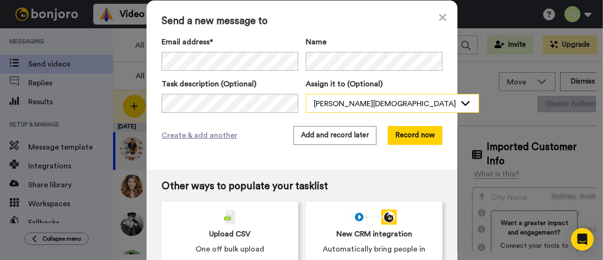
scroll to position [17, 0]
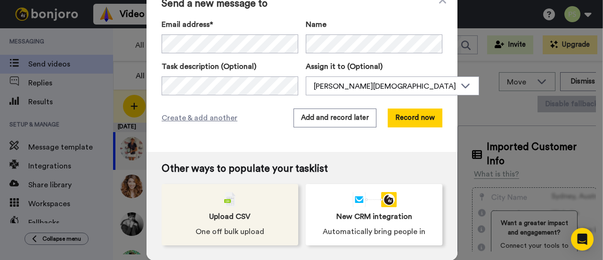
click at [235, 215] on span "Upload CSV" at bounding box center [229, 216] width 41 height 11
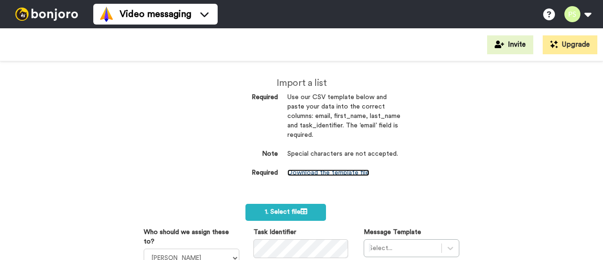
click at [337, 172] on link "Download the template file" at bounding box center [328, 172] width 82 height 7
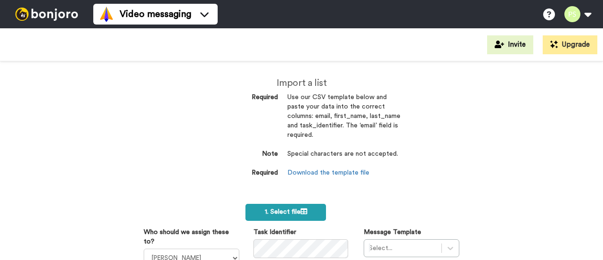
click at [301, 212] on icon at bounding box center [304, 211] width 7 height 7
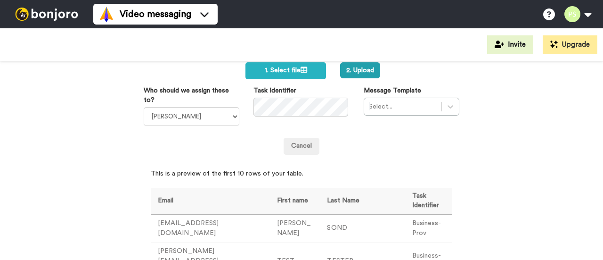
scroll to position [47, 0]
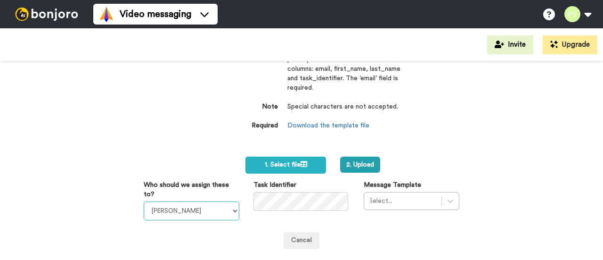
click at [221, 212] on select "[PERSON_NAME] [PERSON_NAME] WLV Academic (FSE) [PERSON_NAME] Ademokoya UK Recru…" at bounding box center [192, 210] width 96 height 19
select select "efbe207a-5ed1-4ced-b2ab-3967046d4c31"
click at [144, 201] on select "[PERSON_NAME] [PERSON_NAME] WLV Academic (FSE) [PERSON_NAME] Ademokoya UK Recru…" at bounding box center [192, 210] width 96 height 19
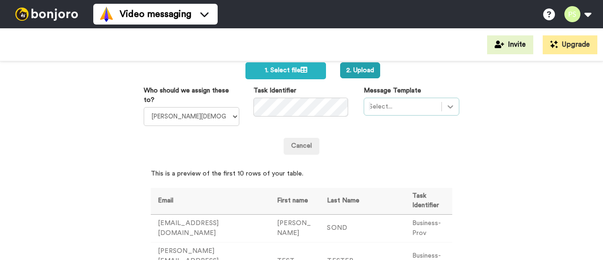
click at [446, 103] on icon at bounding box center [450, 106] width 9 height 9
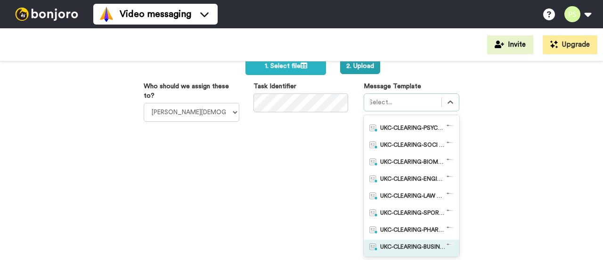
scroll to position [94, 0]
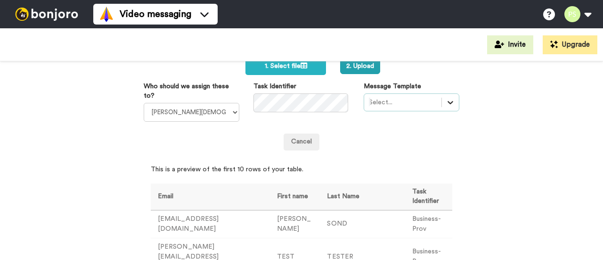
click at [449, 104] on icon at bounding box center [450, 102] width 9 height 9
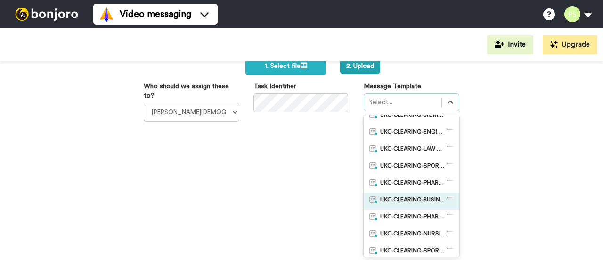
click at [423, 202] on span "UKC-CLEARING-BUSINESS OFFER NO RESPONSE" at bounding box center [413, 200] width 66 height 9
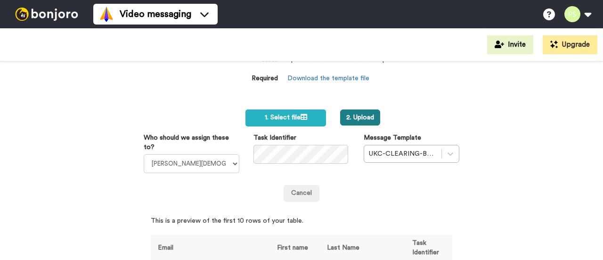
click at [357, 115] on button "2. Upload" at bounding box center [360, 117] width 40 height 16
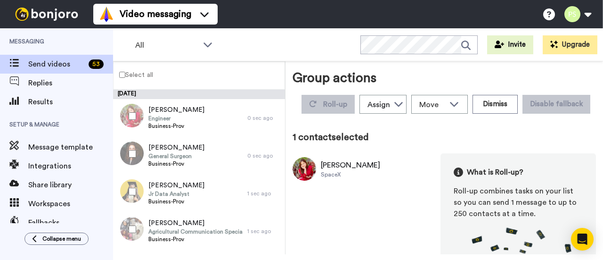
click at [134, 148] on div at bounding box center [131, 153] width 34 height 33
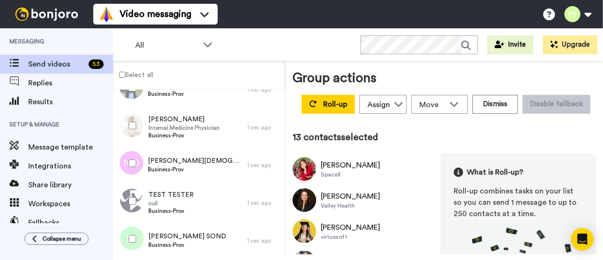
scroll to position [377, 0]
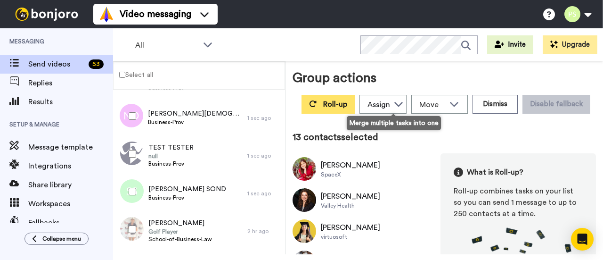
click at [355, 99] on button "Roll-up" at bounding box center [328, 104] width 53 height 19
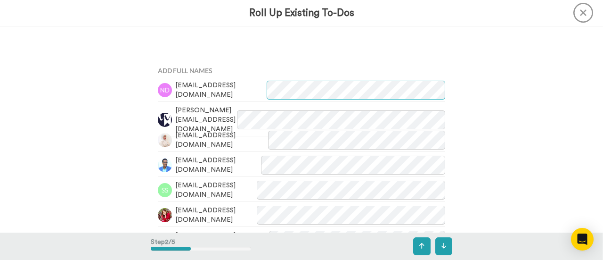
scroll to position [141, 0]
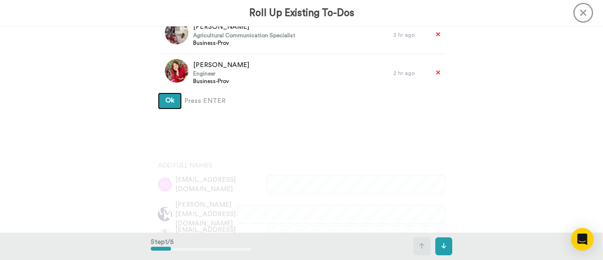
click at [172, 102] on button "Ok" at bounding box center [170, 100] width 24 height 17
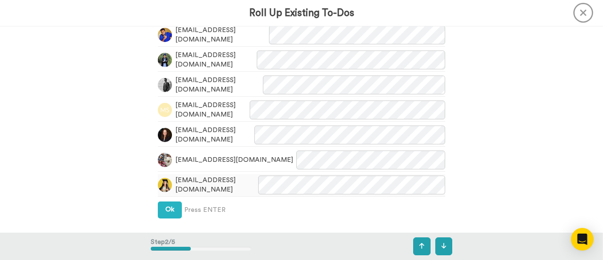
scroll to position [399, 0]
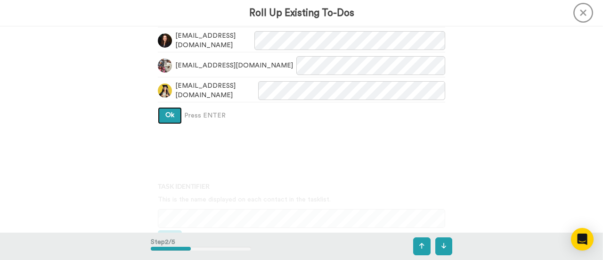
click at [165, 117] on span "Ok" at bounding box center [169, 115] width 9 height 7
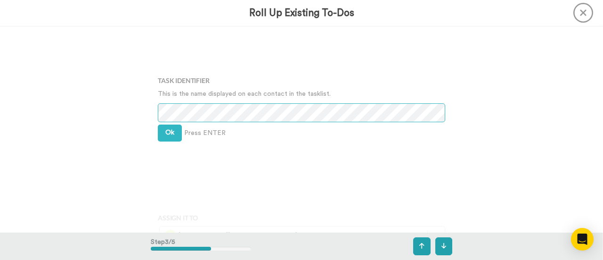
scroll to position [505, 0]
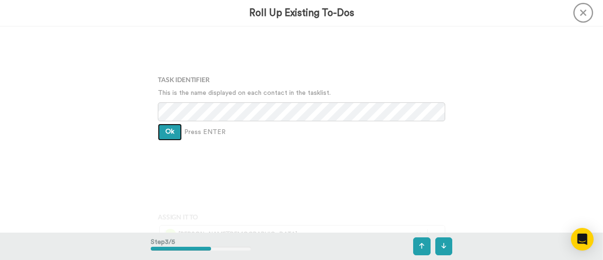
click at [166, 133] on span "Ok" at bounding box center [169, 131] width 9 height 7
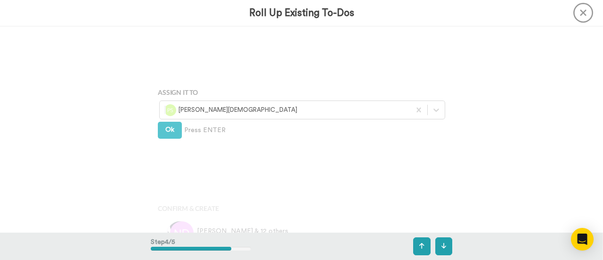
scroll to position [635, 0]
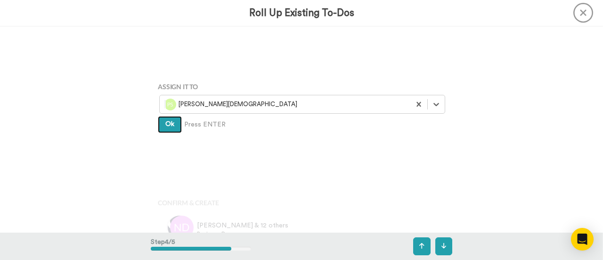
click at [167, 125] on span "Ok" at bounding box center [169, 124] width 9 height 7
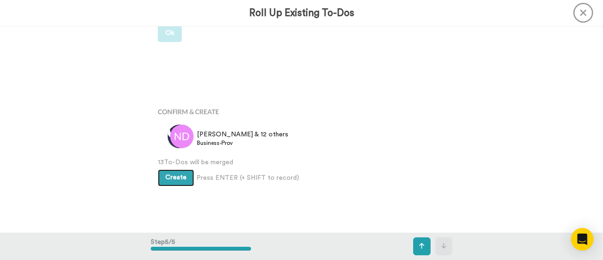
scroll to position [727, 0]
click at [173, 179] on span "Create" at bounding box center [175, 176] width 21 height 7
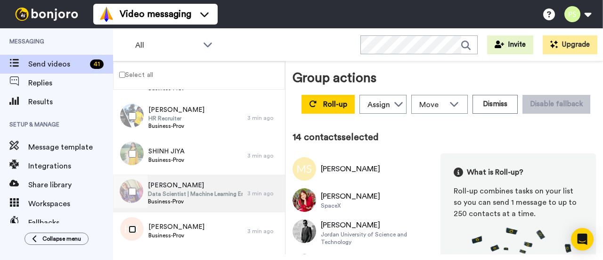
scroll to position [424, 0]
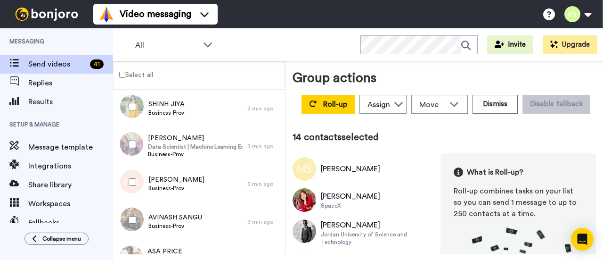
click at [128, 220] on div at bounding box center [131, 219] width 34 height 33
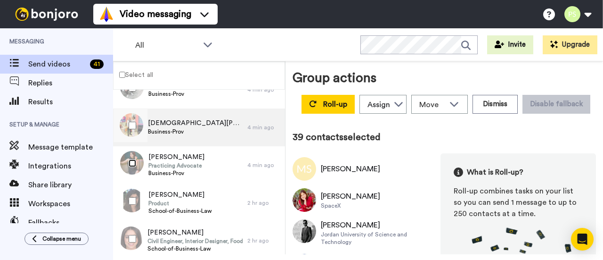
scroll to position [1508, 0]
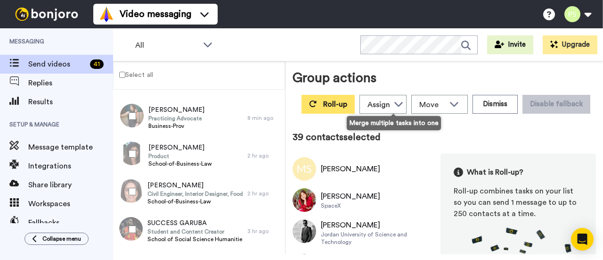
click at [355, 102] on button "Roll-up" at bounding box center [328, 104] width 53 height 19
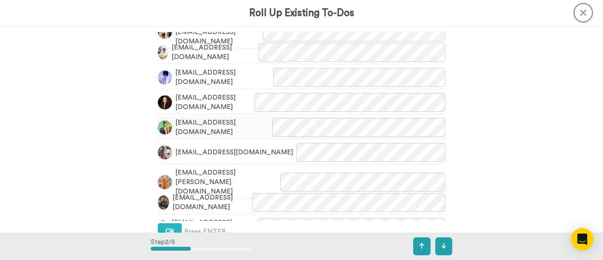
scroll to position [1085, 0]
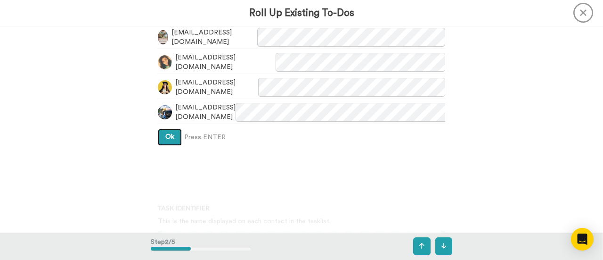
click at [175, 139] on button "Ok" at bounding box center [170, 137] width 24 height 17
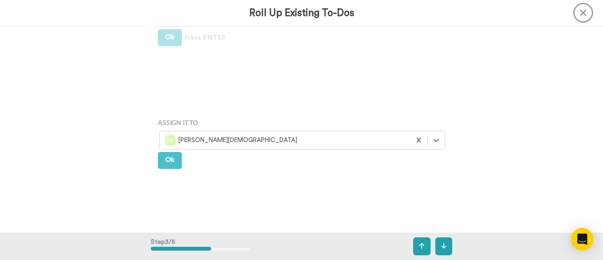
scroll to position [552, 0]
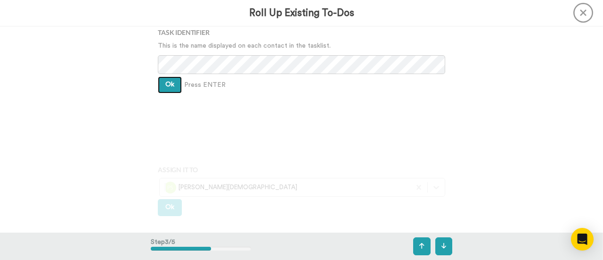
click at [168, 83] on span "Ok" at bounding box center [169, 84] width 9 height 7
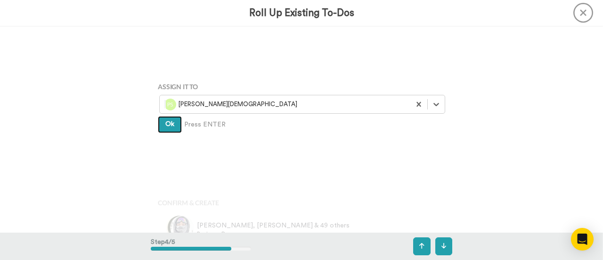
click at [173, 126] on button "Ok" at bounding box center [170, 124] width 24 height 17
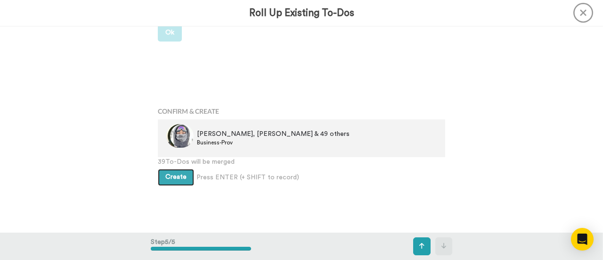
scroll to position [727, 0]
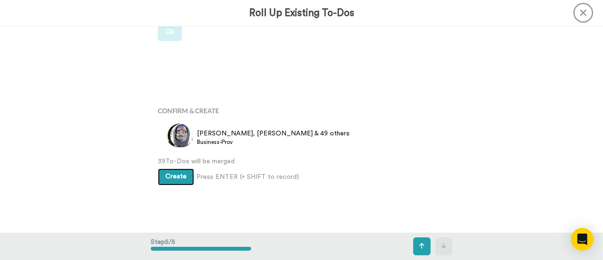
click at [182, 179] on span "Create" at bounding box center [175, 176] width 21 height 7
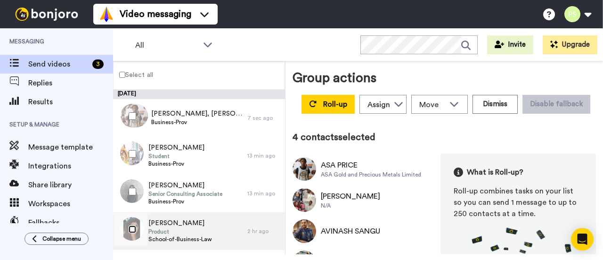
scroll to position [47, 0]
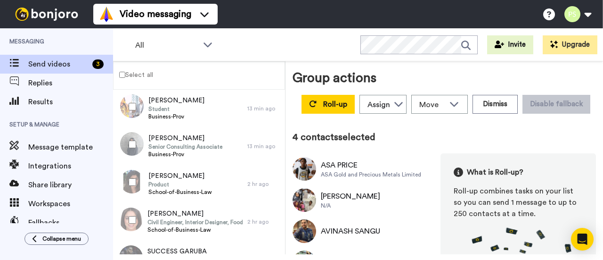
click at [127, 180] on div at bounding box center [131, 181] width 34 height 33
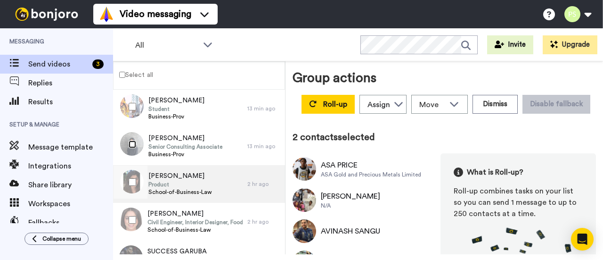
scroll to position [0, 0]
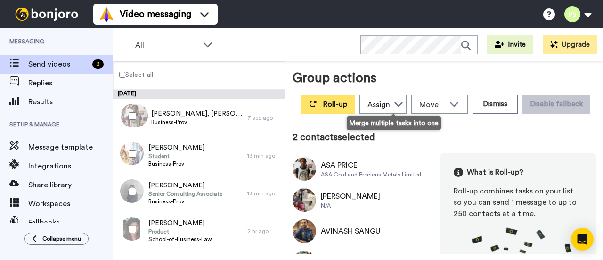
click at [347, 104] on span "Roll-up" at bounding box center [335, 104] width 24 height 8
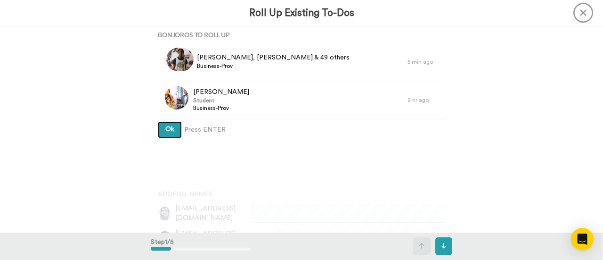
click at [162, 128] on button "Ok" at bounding box center [170, 129] width 24 height 17
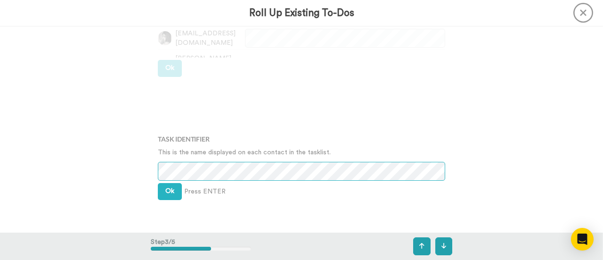
scroll to position [286, 0]
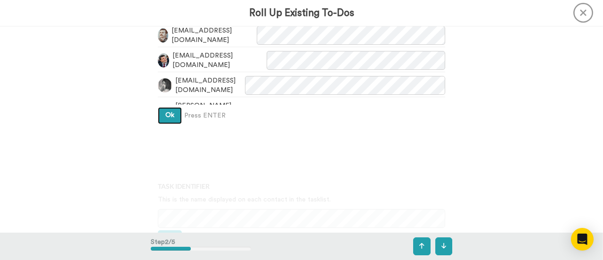
click at [175, 114] on button "Ok" at bounding box center [170, 115] width 24 height 17
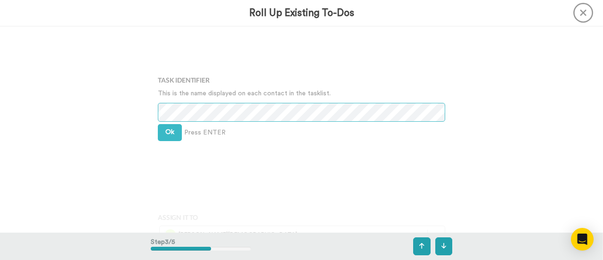
scroll to position [393, 0]
click at [175, 129] on button "Ok" at bounding box center [170, 131] width 24 height 17
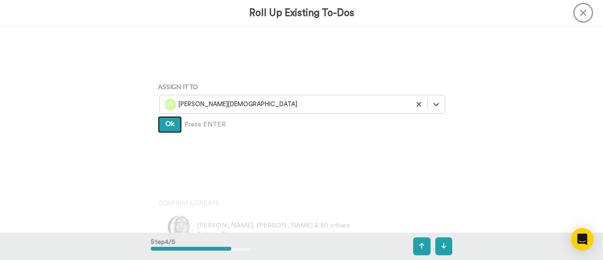
click at [177, 125] on button "Ok" at bounding box center [170, 124] width 24 height 17
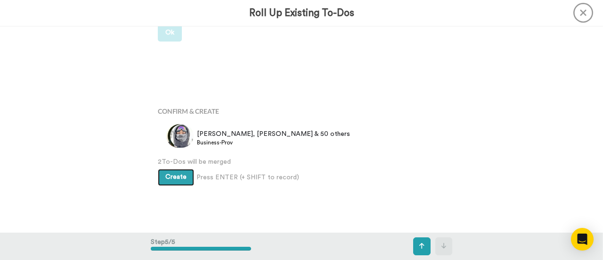
scroll to position [614, 0]
click at [181, 173] on span "Create" at bounding box center [175, 176] width 21 height 7
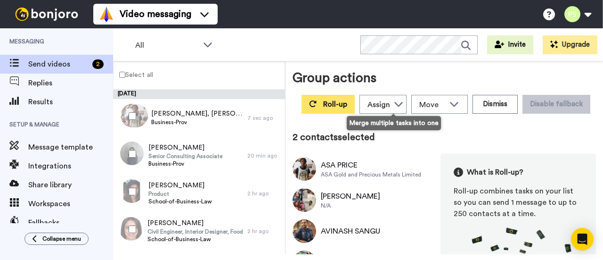
click at [355, 105] on button "Roll-up" at bounding box center [328, 104] width 53 height 19
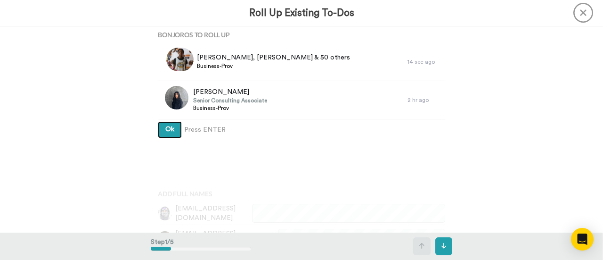
click at [165, 128] on span "Ok" at bounding box center [169, 129] width 9 height 7
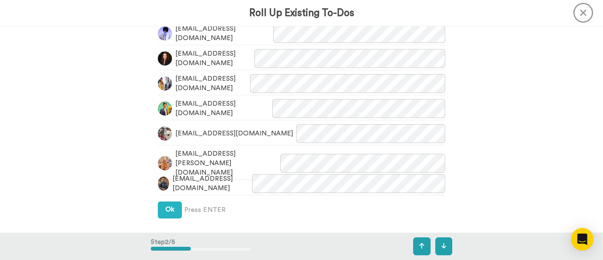
scroll to position [1135, 0]
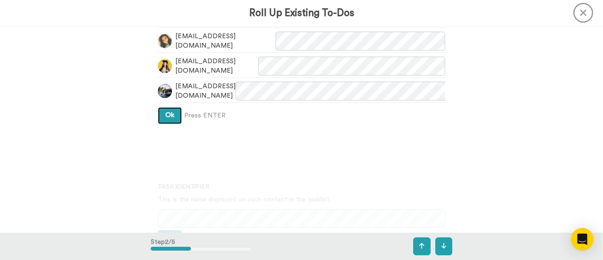
click at [169, 114] on span "Ok" at bounding box center [169, 115] width 9 height 7
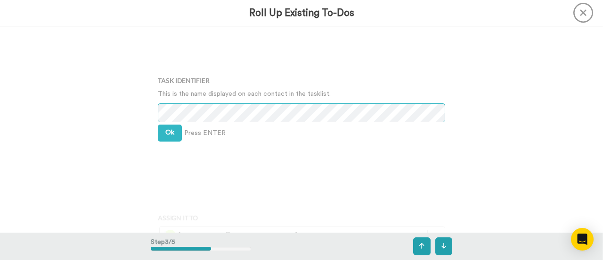
scroll to position [393, 0]
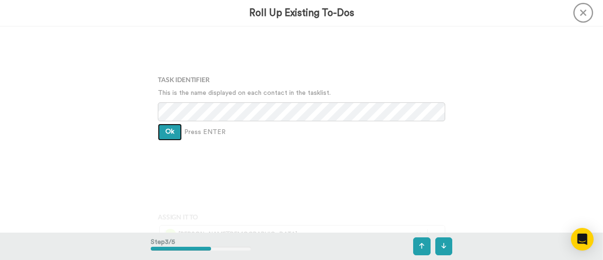
click at [170, 130] on span "Ok" at bounding box center [169, 131] width 9 height 7
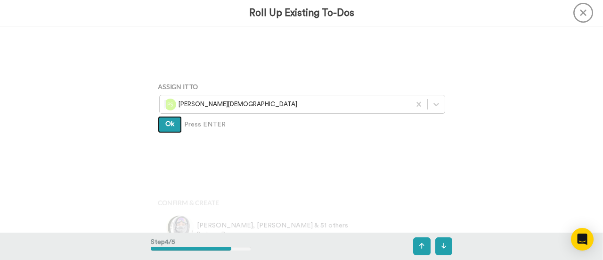
click at [163, 126] on button "Ok" at bounding box center [170, 124] width 24 height 17
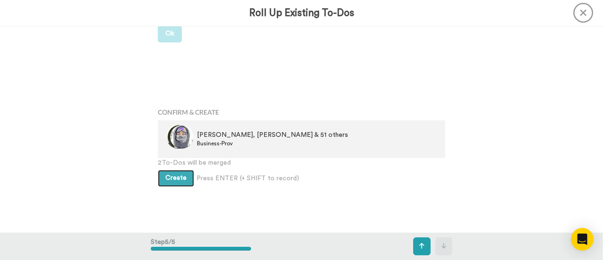
scroll to position [614, 0]
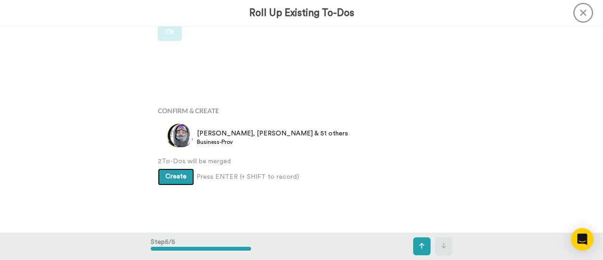
click at [178, 179] on span "Create" at bounding box center [175, 176] width 21 height 7
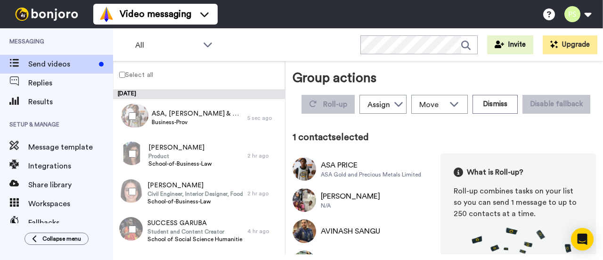
click at [401, 142] on div "Group actions Roll-up Assign [PERSON_NAME] [PERSON_NAME] WLV Academic (FSE) [PE…" at bounding box center [444, 159] width 303 height 183
click at [267, 51] on div "All WORKSPACES View all All Default Task List Other UK Conversion + Add a new w…" at bounding box center [358, 44] width 490 height 33
click at [340, 50] on div "All WORKSPACES View all All Default Task List Other UK Conversion + Add a new w…" at bounding box center [358, 44] width 490 height 33
click at [355, 117] on div "Roll-up Assign [PERSON_NAME] [PERSON_NAME] WLV Academic (FSE) [PERSON_NAME] Ade…" at bounding box center [446, 104] width 300 height 26
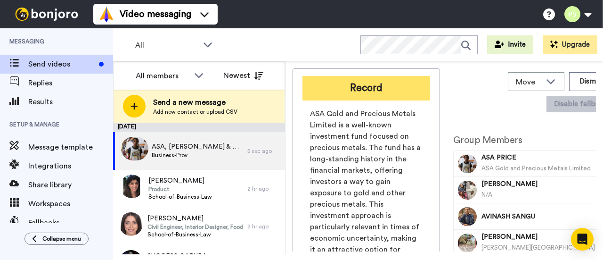
click at [376, 90] on button "Record" at bounding box center [367, 88] width 128 height 25
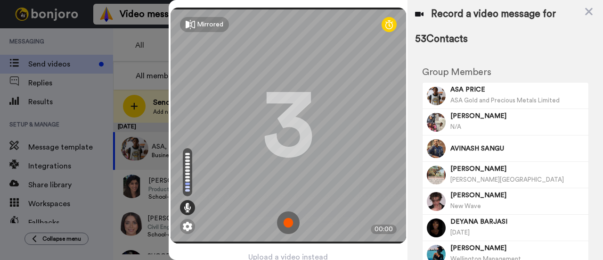
scroll to position [45, 0]
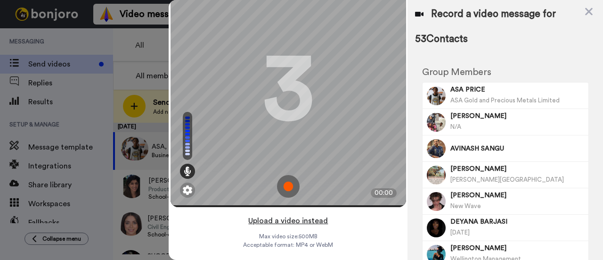
click at [304, 214] on button "Upload a video instead" at bounding box center [288, 220] width 85 height 12
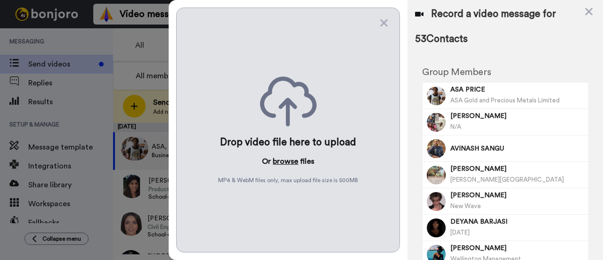
click at [286, 156] on button "browse" at bounding box center [285, 161] width 25 height 11
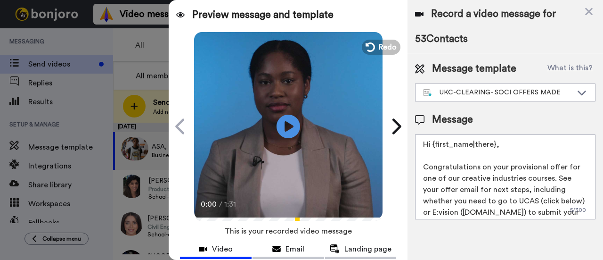
scroll to position [52, 0]
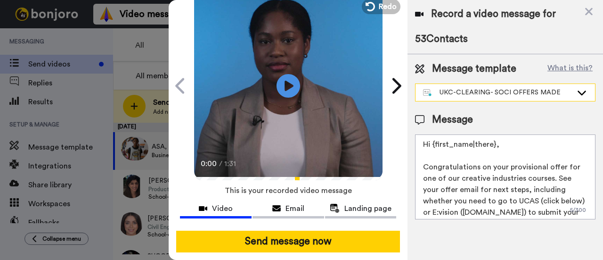
click at [512, 94] on div "UKC-CLEARING- SOCI OFFERS MADE" at bounding box center [497, 92] width 149 height 9
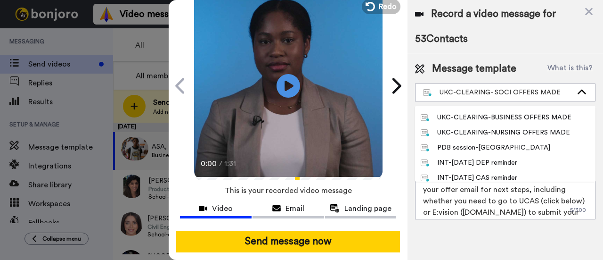
scroll to position [236, 0]
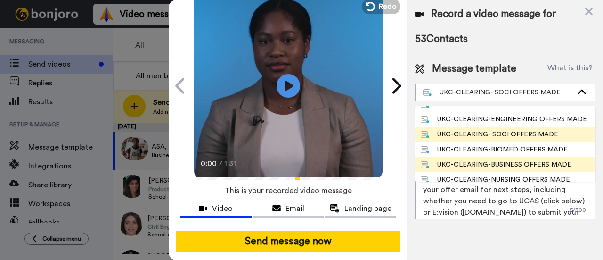
click at [531, 164] on div "UKC-CLEARING-BUSINESS OFFERS MADE" at bounding box center [496, 164] width 151 height 9
type textarea "Hi {first_name|there}, Congratulations on your provisional offer for one of our…"
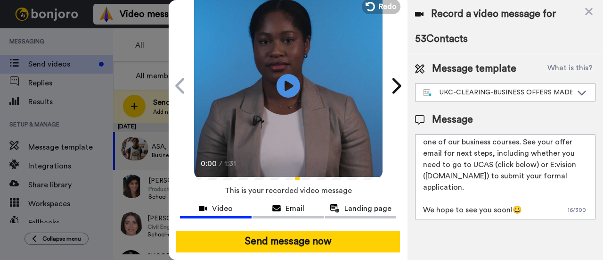
scroll to position [0, 0]
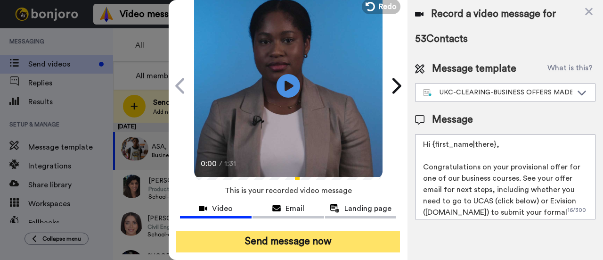
click at [299, 230] on button "Send message now" at bounding box center [288, 241] width 224 height 22
